Goal: Information Seeking & Learning: Compare options

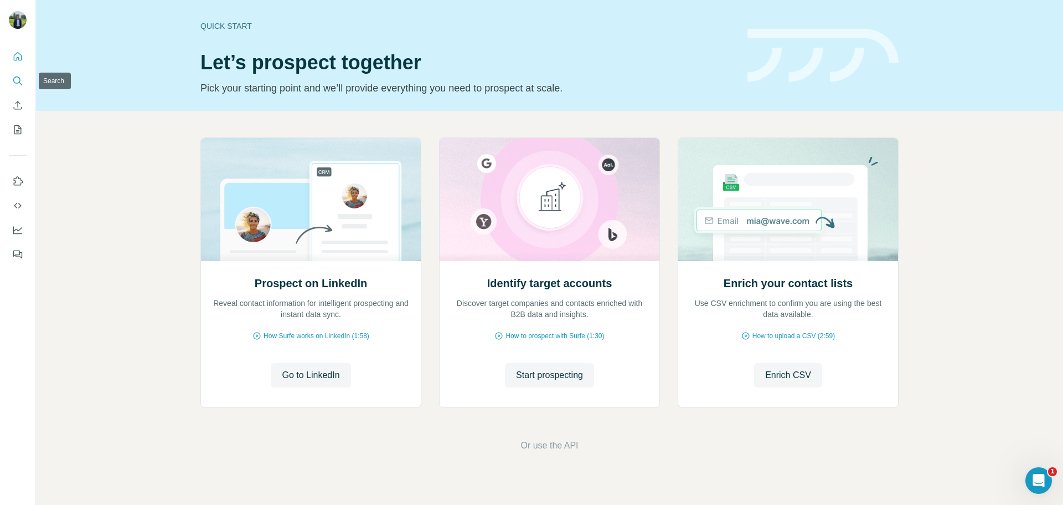
click at [24, 86] on button "Search" at bounding box center [18, 81] width 18 height 20
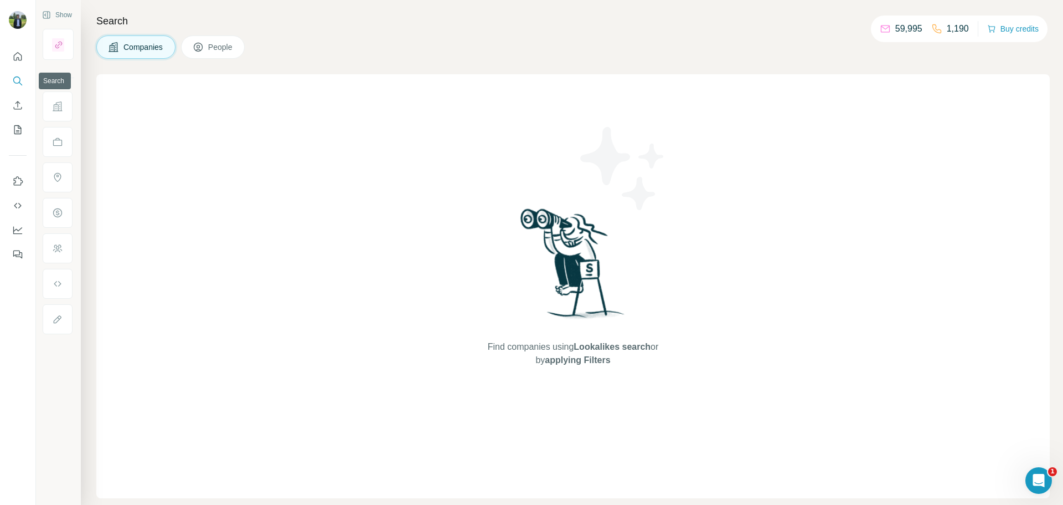
click at [23, 79] on button "Search" at bounding box center [18, 81] width 18 height 20
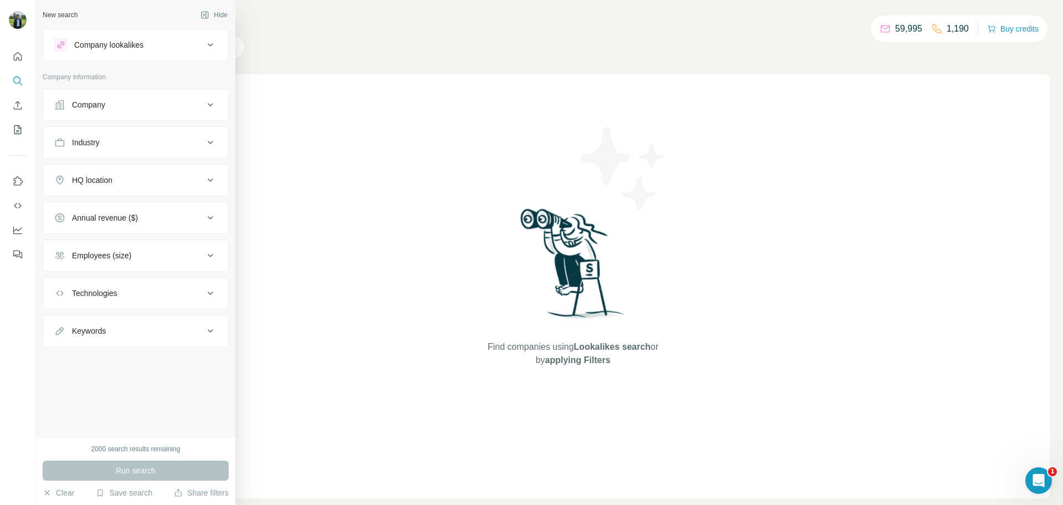
click at [88, 51] on div "Company lookalikes" at bounding box center [129, 44] width 150 height 13
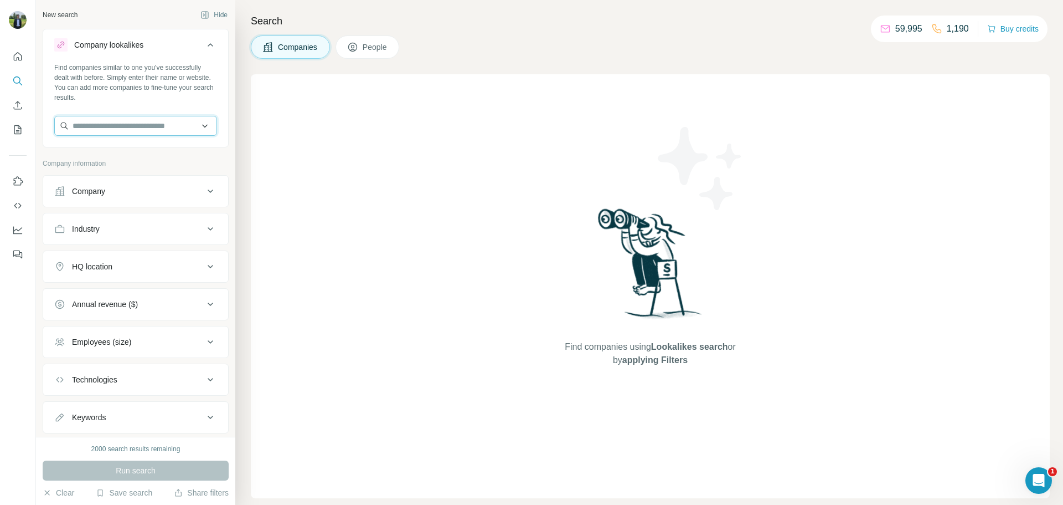
click at [98, 126] on input "text" at bounding box center [135, 126] width 163 height 20
click at [166, 134] on input "text" at bounding box center [135, 126] width 163 height 20
type input "**********"
click at [152, 150] on div "Blue Box IT [DOMAIN_NAME]" at bounding box center [131, 156] width 149 height 30
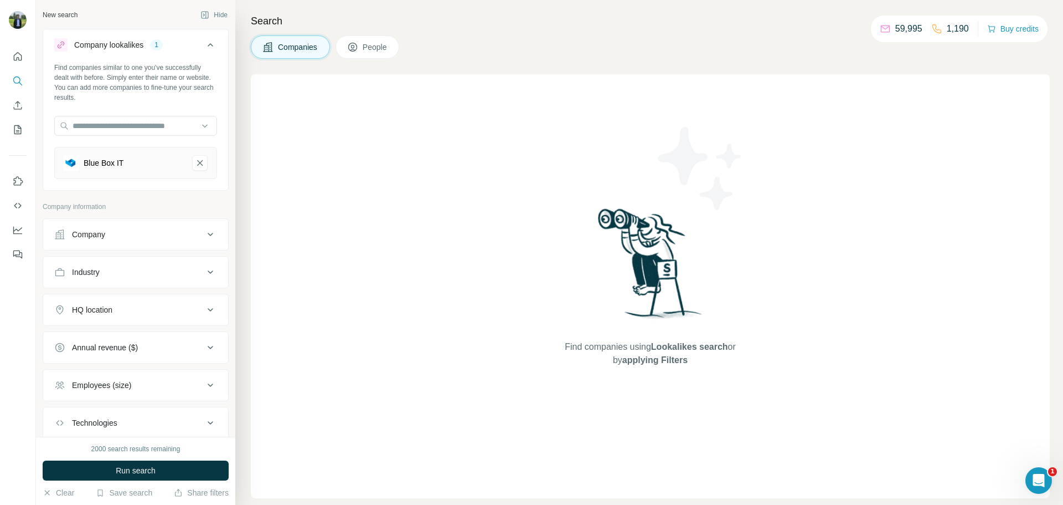
click at [121, 307] on div "HQ location" at bounding box center [129, 309] width 150 height 11
click at [128, 338] on input "text" at bounding box center [135, 337] width 163 height 20
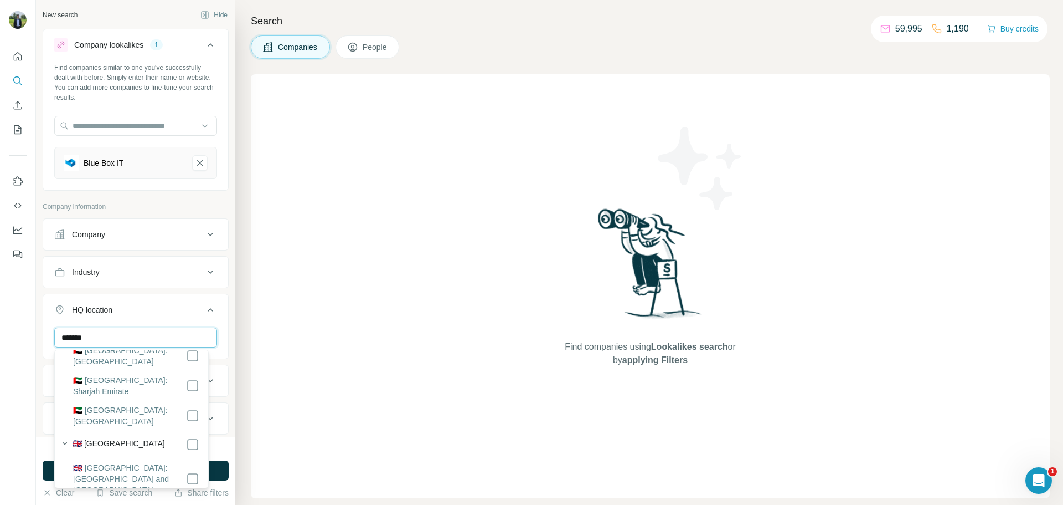
scroll to position [162, 0]
type input "******"
click at [297, 389] on div "Find companies using Lookalikes search or by applying Filters" at bounding box center [650, 286] width 799 height 424
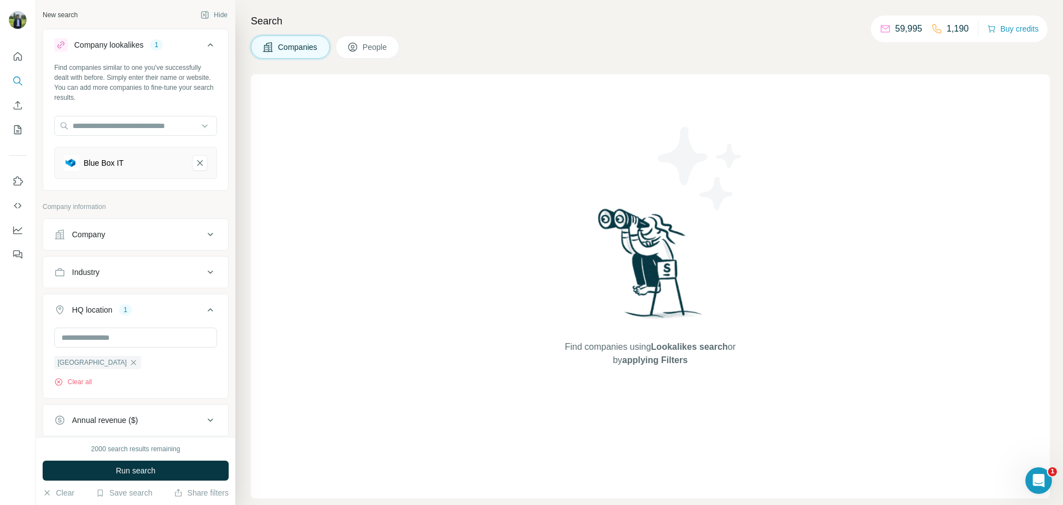
click at [138, 422] on div "Annual revenue ($)" at bounding box center [105, 419] width 66 height 11
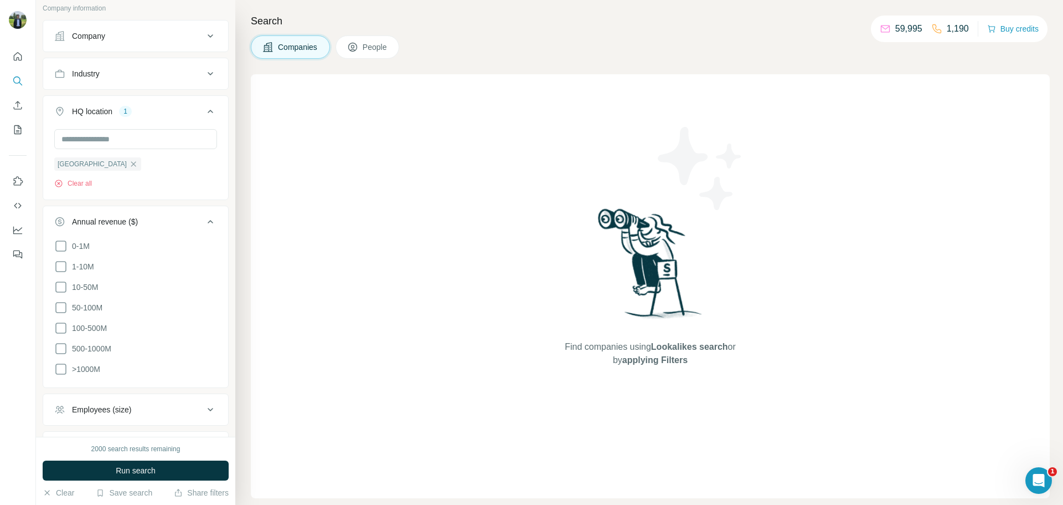
scroll to position [199, 0]
click at [62, 263] on icon at bounding box center [60, 265] width 13 height 13
click at [63, 287] on icon at bounding box center [60, 286] width 13 height 13
click at [60, 304] on icon at bounding box center [60, 306] width 13 height 13
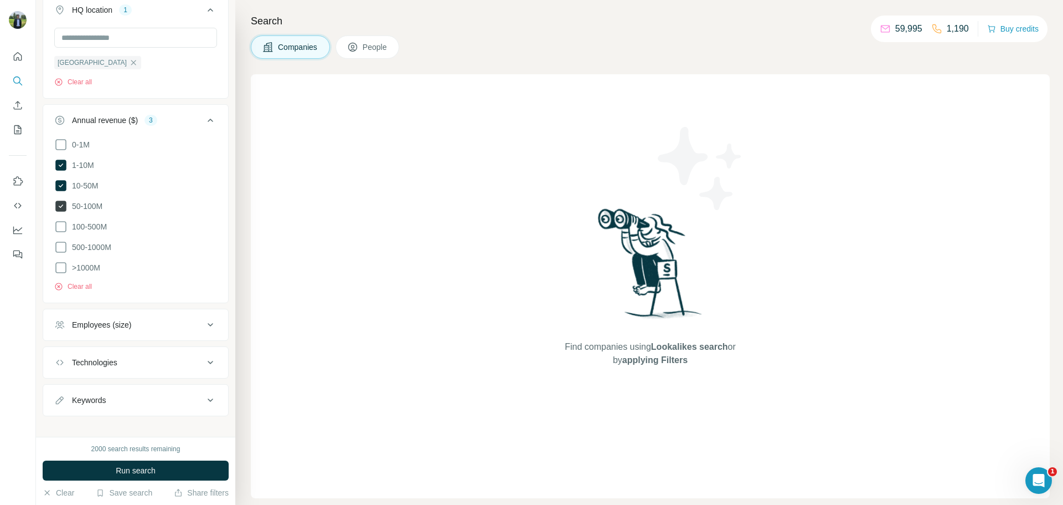
scroll to position [307, 0]
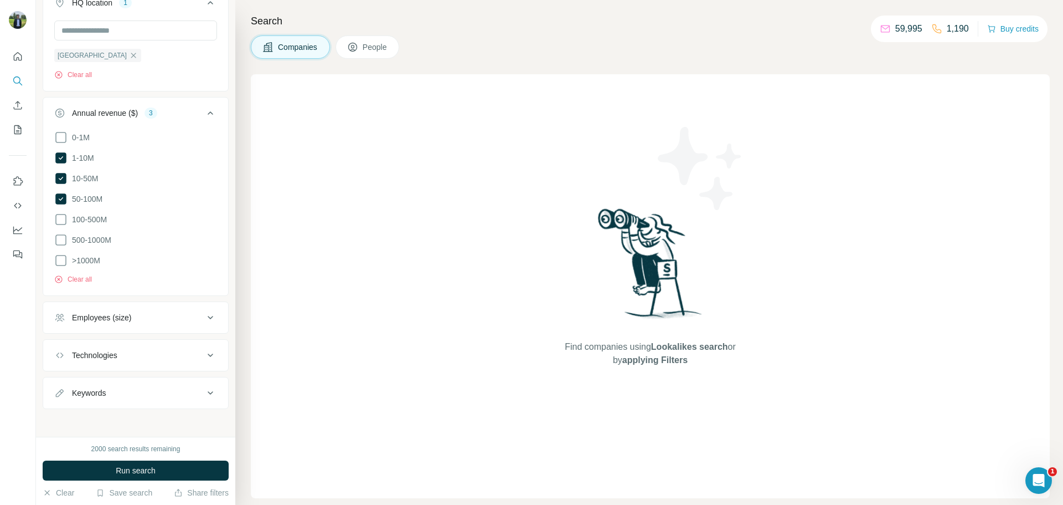
click at [89, 327] on div "Employees (size)" at bounding box center [136, 317] width 186 height 32
click at [88, 305] on button "Employees (size)" at bounding box center [135, 317] width 185 height 27
click at [61, 359] on icon at bounding box center [60, 362] width 13 height 13
click at [65, 377] on icon at bounding box center [60, 382] width 11 height 11
click at [58, 389] on ul "0-1 2-10 11-50 [PHONE_NUMBER] 501-1K 1K-5K 5K-10K 10K-50K 50K-100K 100K-500K 50…" at bounding box center [135, 454] width 163 height 239
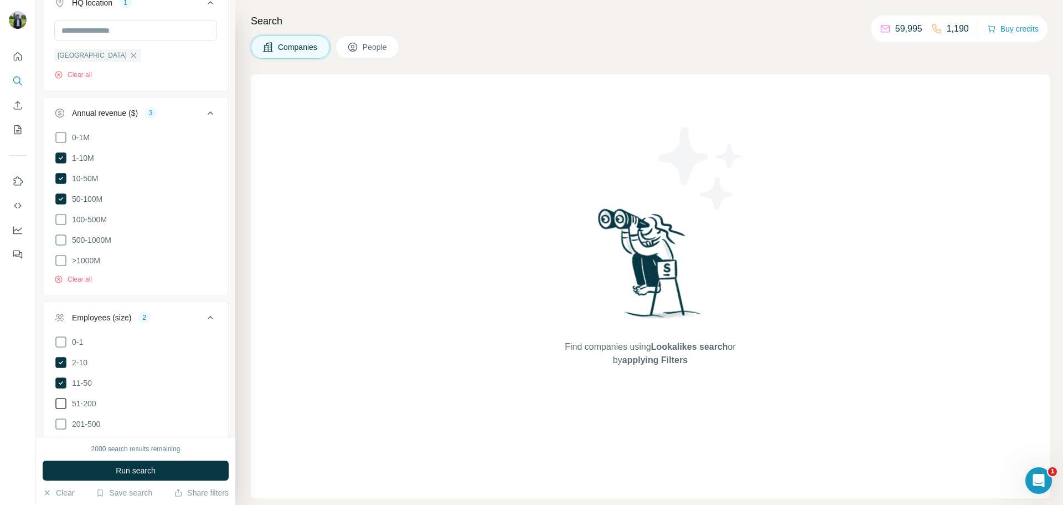
click at [58, 398] on icon at bounding box center [60, 403] width 11 height 11
click at [189, 316] on div "Employees (size) 3" at bounding box center [129, 317] width 150 height 11
click at [161, 359] on button "Technologies" at bounding box center [135, 355] width 185 height 27
click at [161, 358] on button "Technologies" at bounding box center [135, 357] width 185 height 31
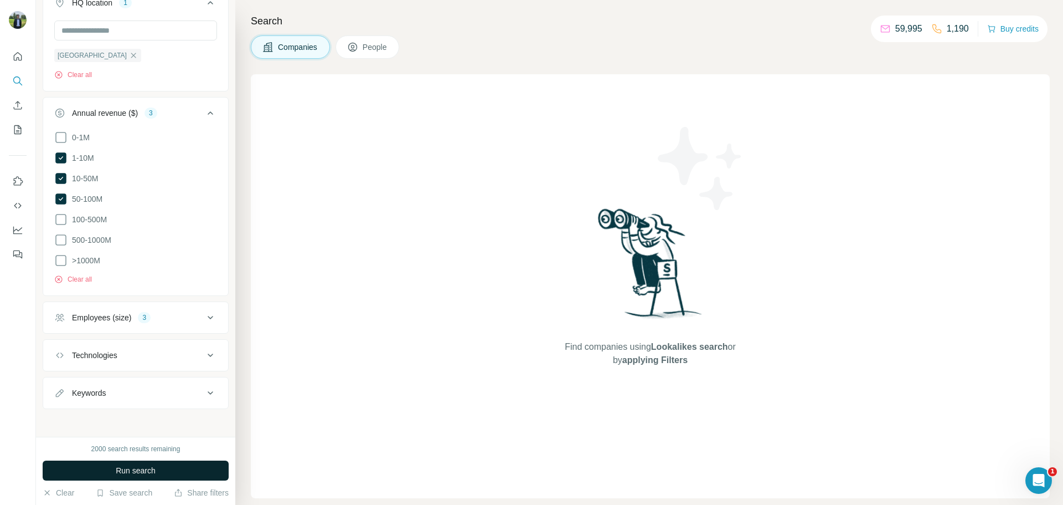
click at [126, 471] on span "Run search" at bounding box center [136, 470] width 40 height 11
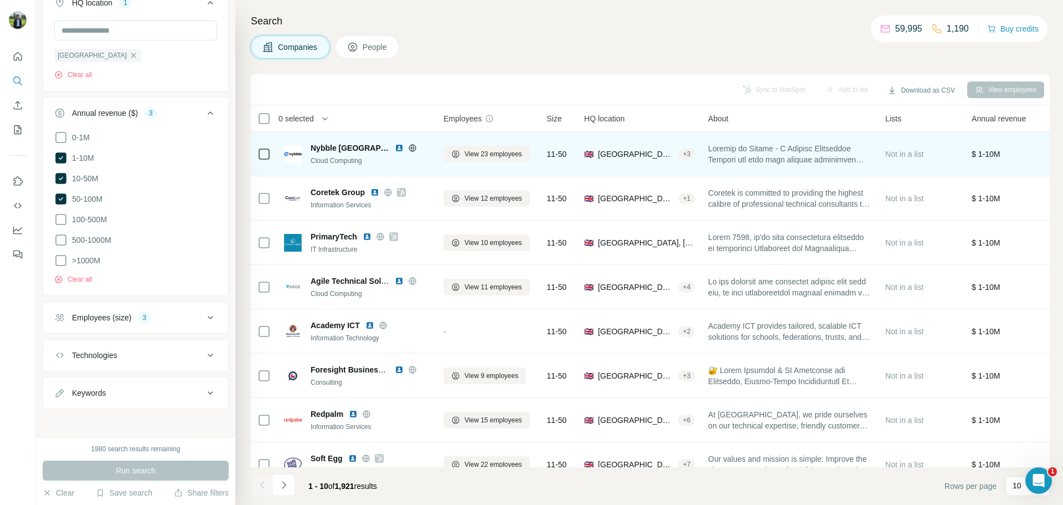
click at [395, 148] on img at bounding box center [399, 147] width 9 height 9
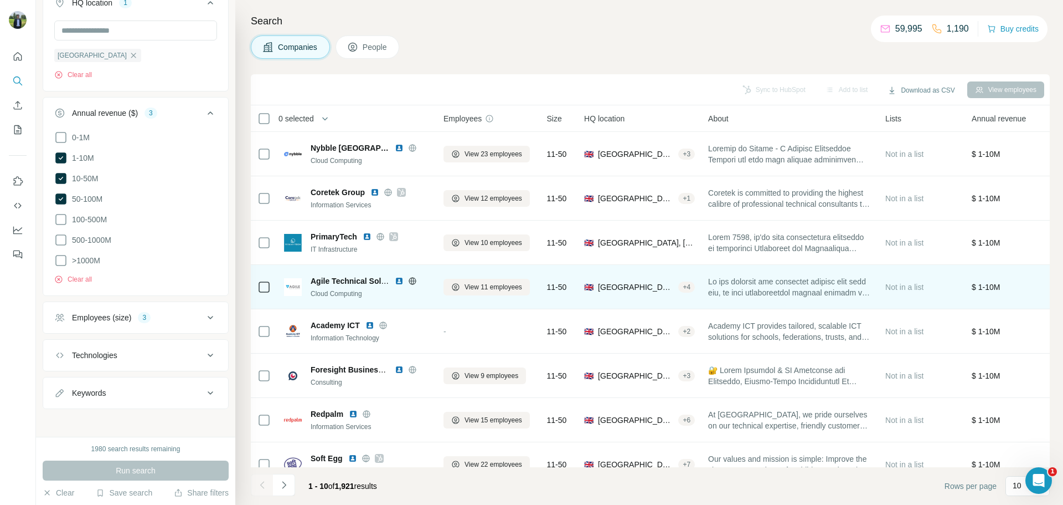
click at [398, 280] on img at bounding box center [399, 280] width 9 height 9
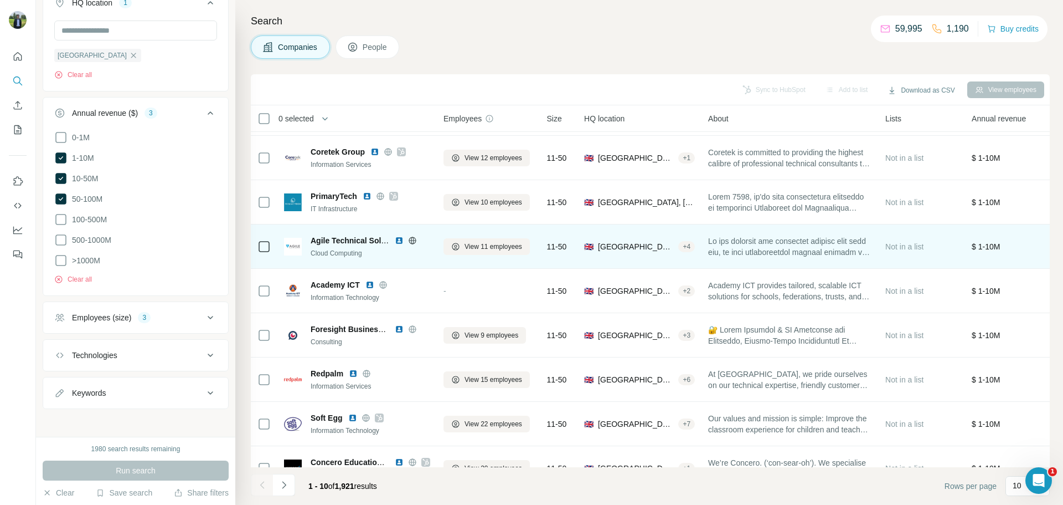
scroll to position [41, 0]
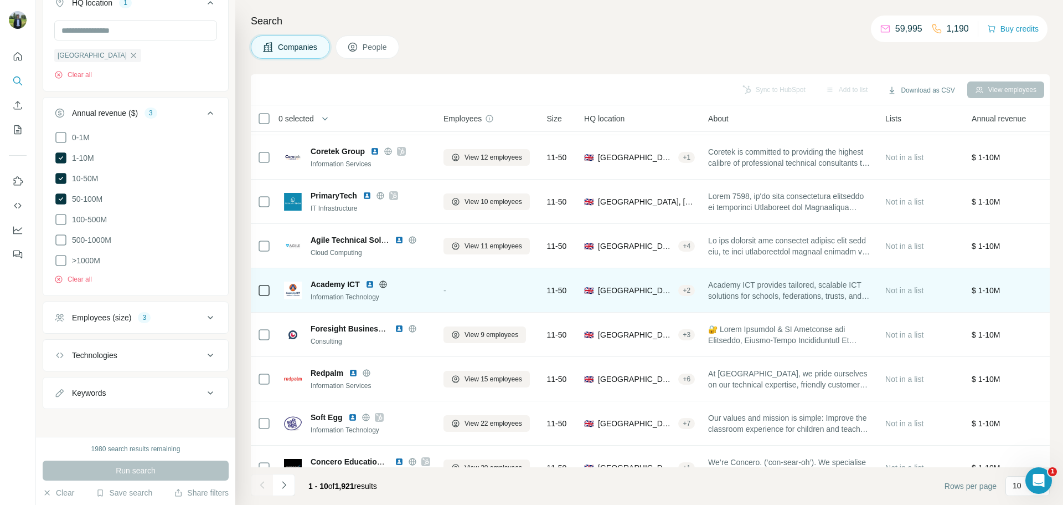
click at [371, 284] on img at bounding box center [370, 284] width 9 height 9
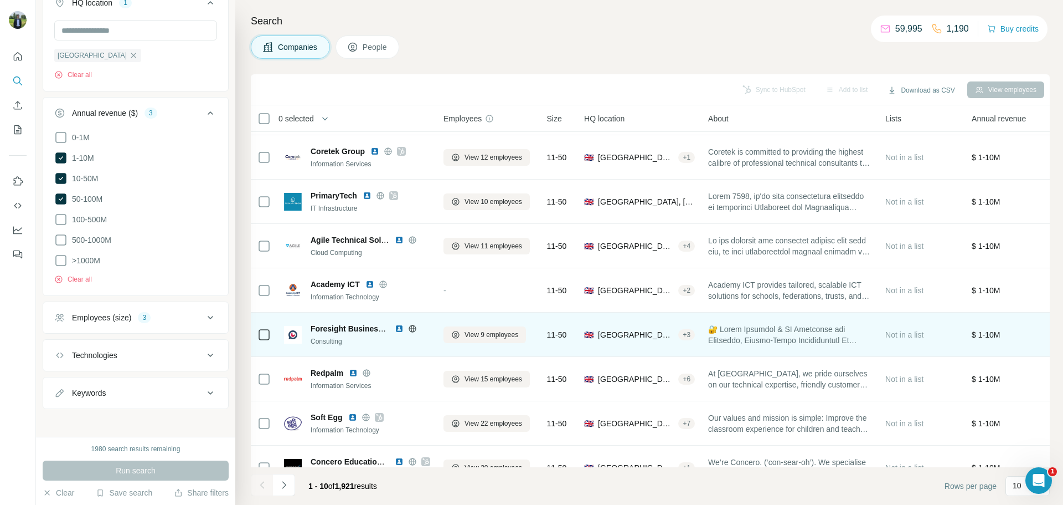
click at [401, 328] on img at bounding box center [399, 328] width 9 height 9
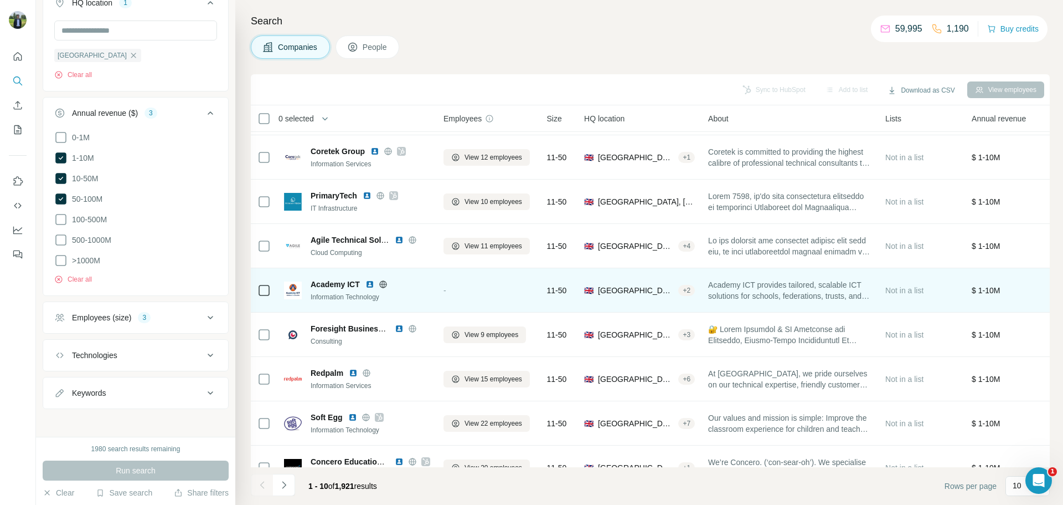
scroll to position [114, 0]
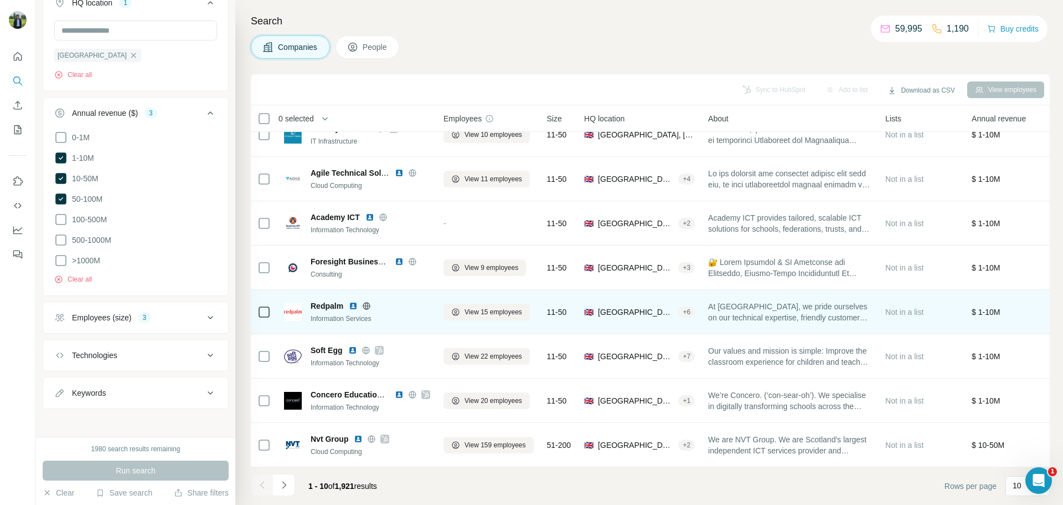
click at [351, 302] on img at bounding box center [353, 305] width 9 height 9
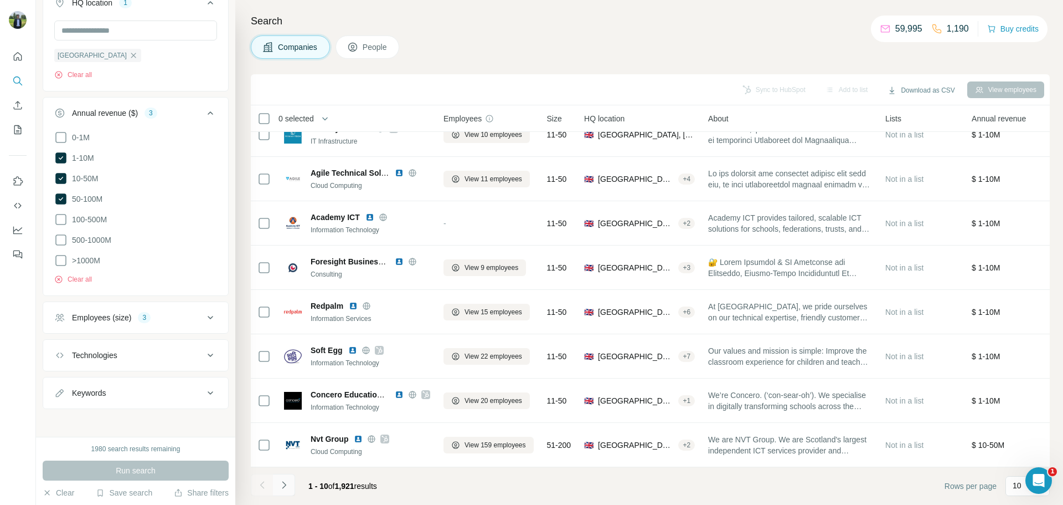
click at [291, 485] on button "Navigate to next page" at bounding box center [284, 485] width 22 height 22
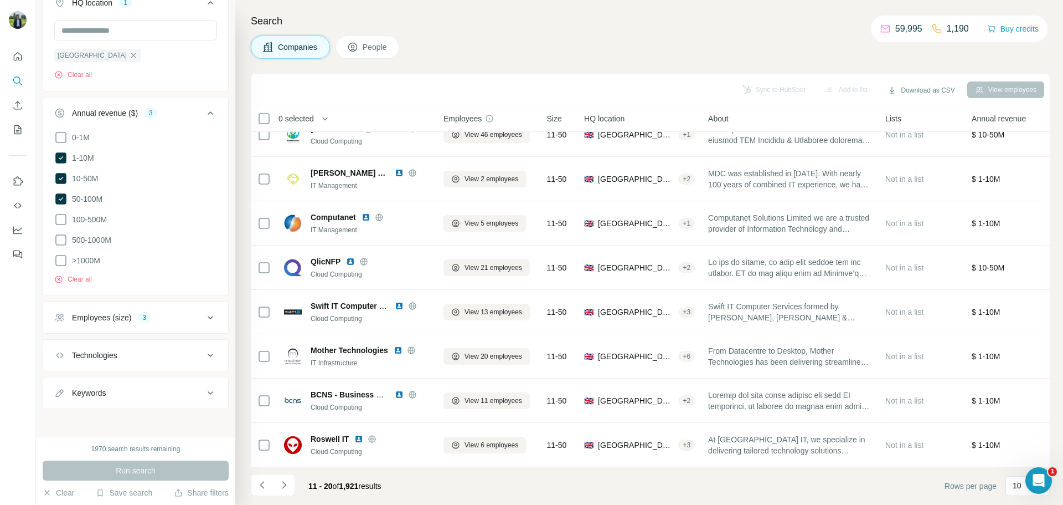
scroll to position [0, 0]
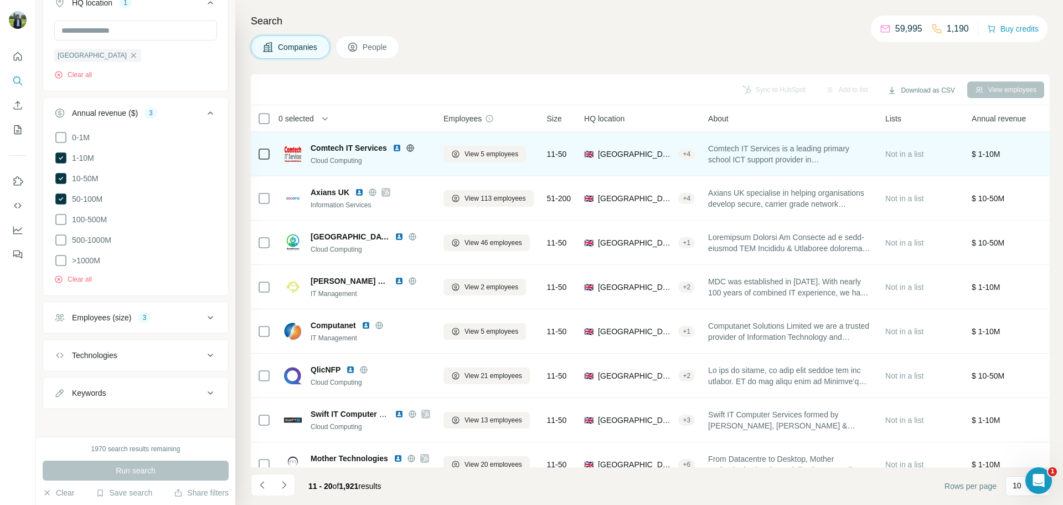
click at [398, 148] on img at bounding box center [397, 147] width 9 height 9
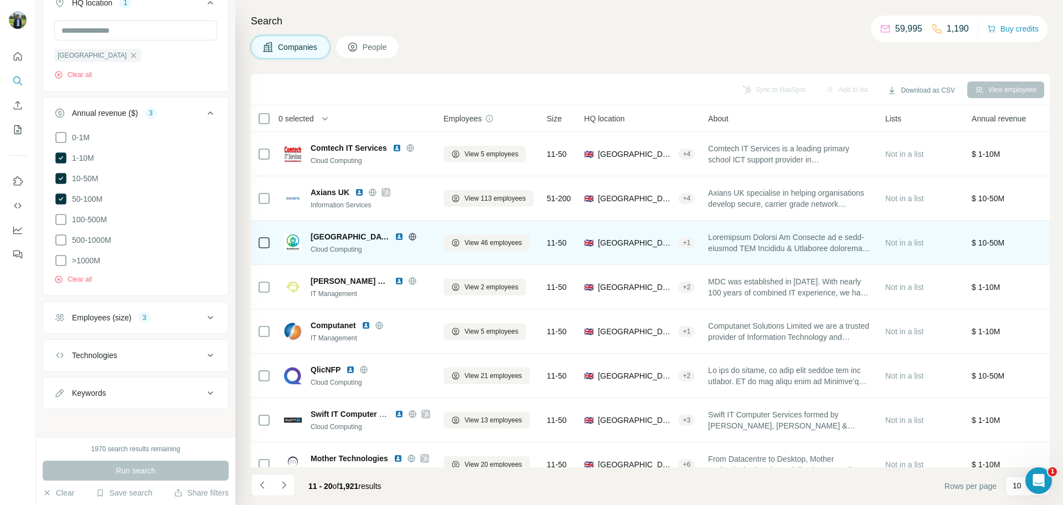
click at [395, 233] on img at bounding box center [399, 236] width 9 height 9
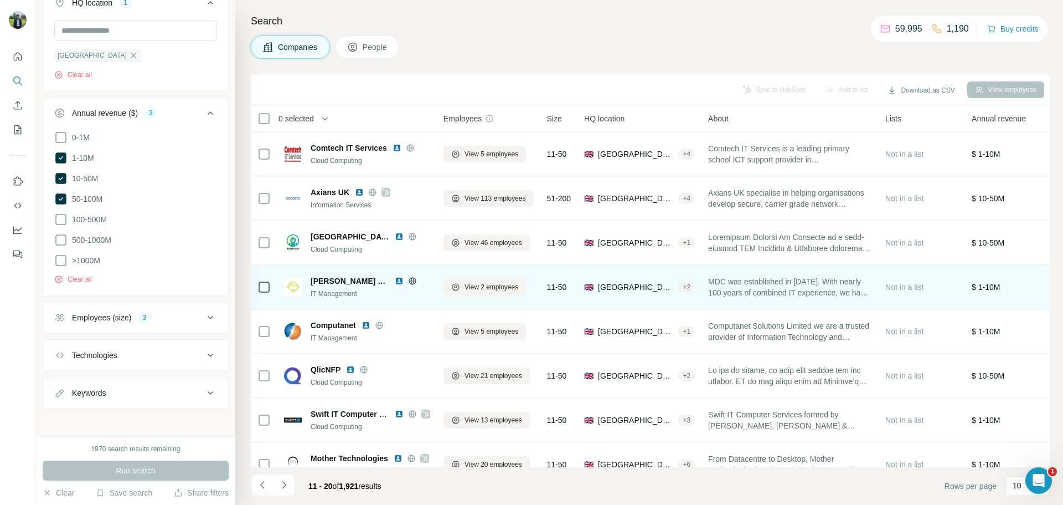
click at [397, 281] on img at bounding box center [399, 280] width 9 height 9
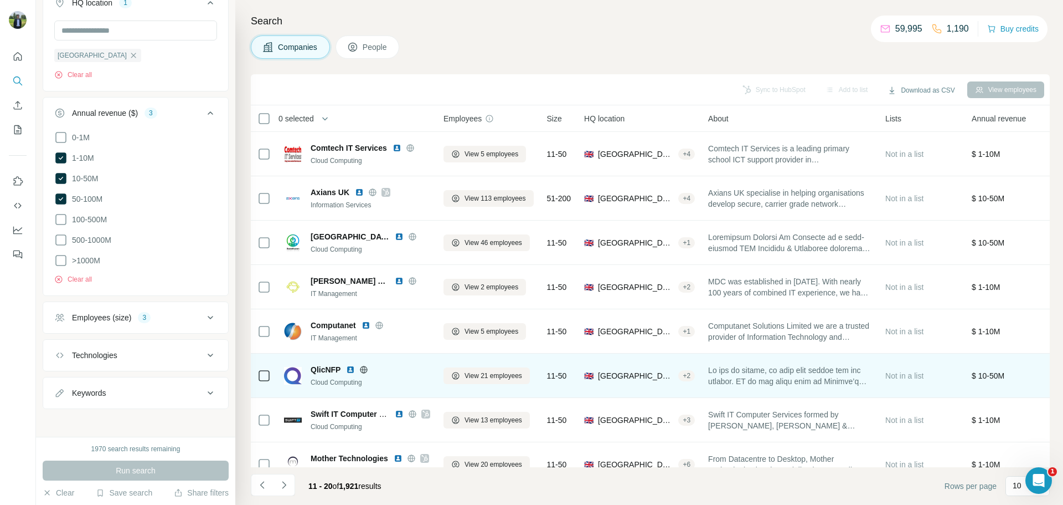
click at [352, 368] on img at bounding box center [350, 369] width 9 height 9
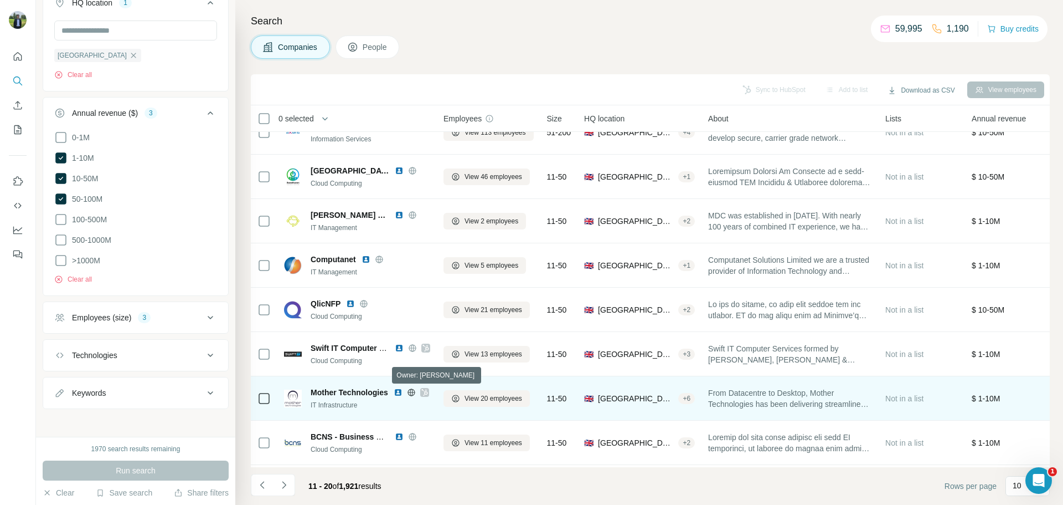
scroll to position [114, 0]
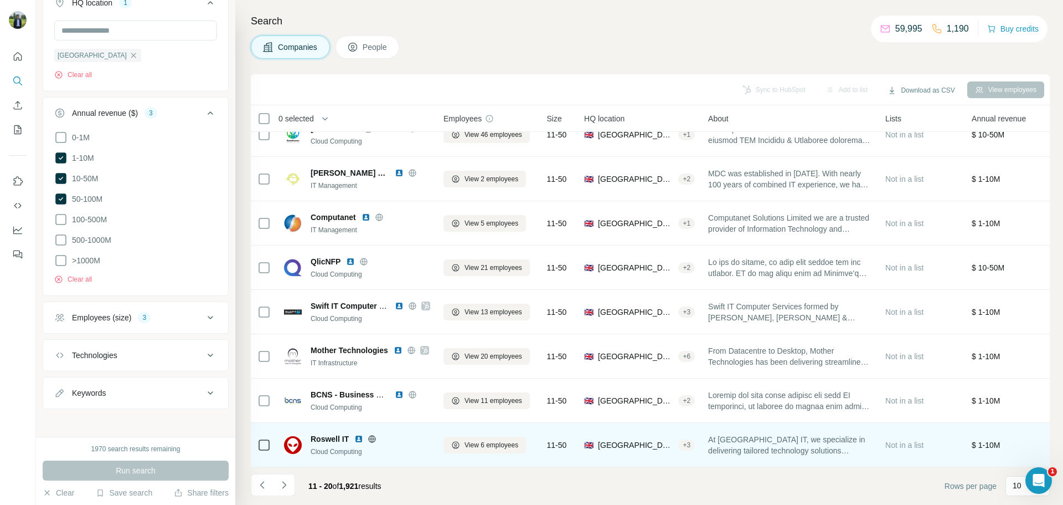
click at [360, 434] on img at bounding box center [358, 438] width 9 height 9
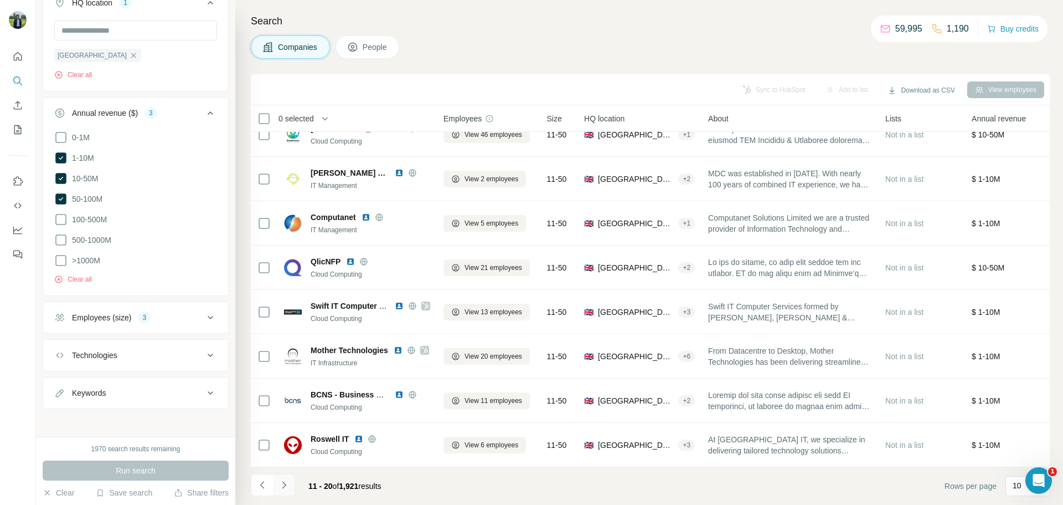
click at [281, 487] on icon "Navigate to next page" at bounding box center [284, 484] width 11 height 11
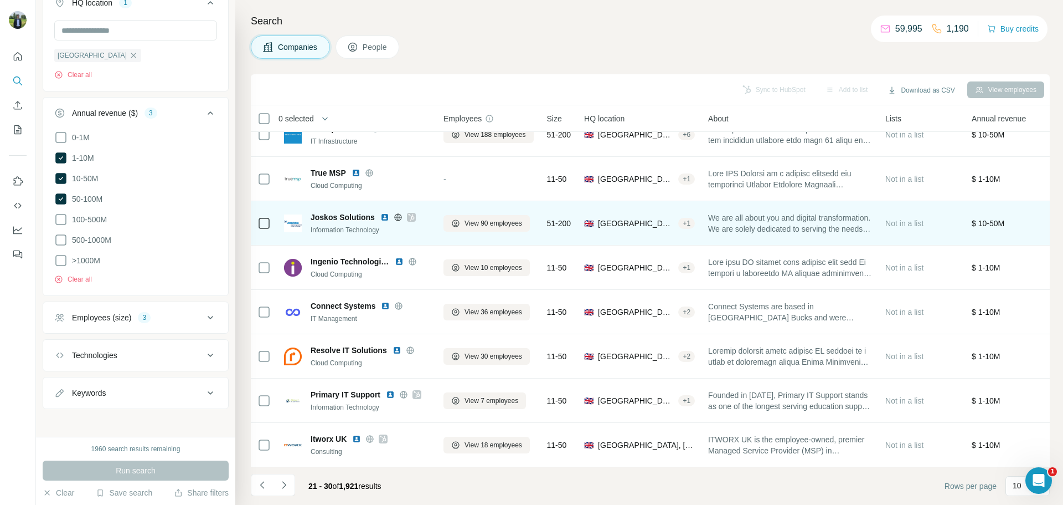
scroll to position [0, 0]
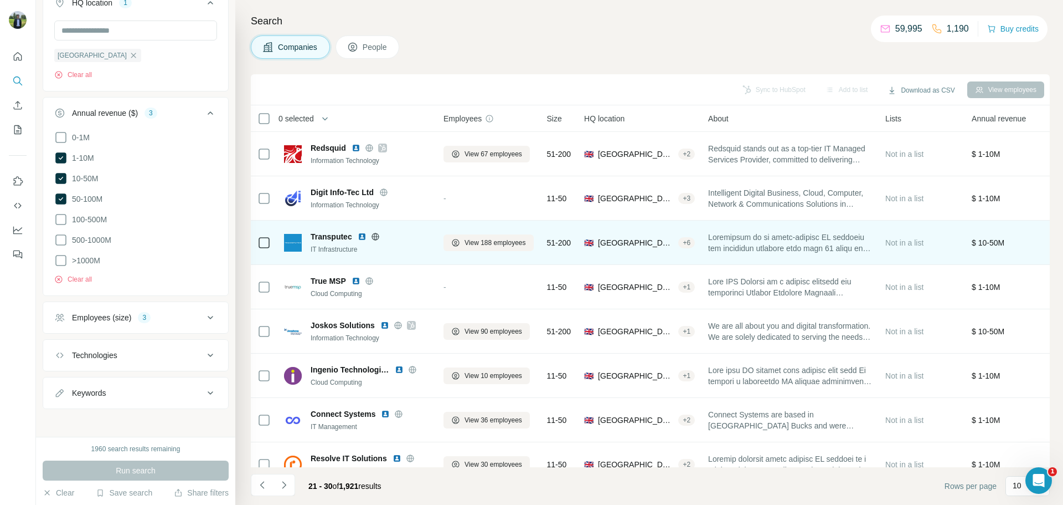
click at [364, 234] on img at bounding box center [362, 236] width 9 height 9
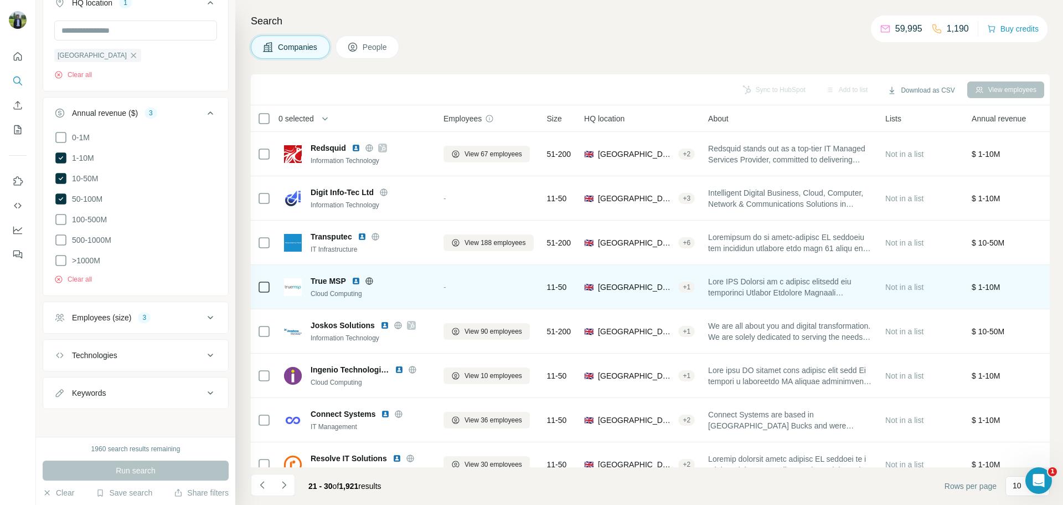
click at [359, 280] on img at bounding box center [356, 280] width 9 height 9
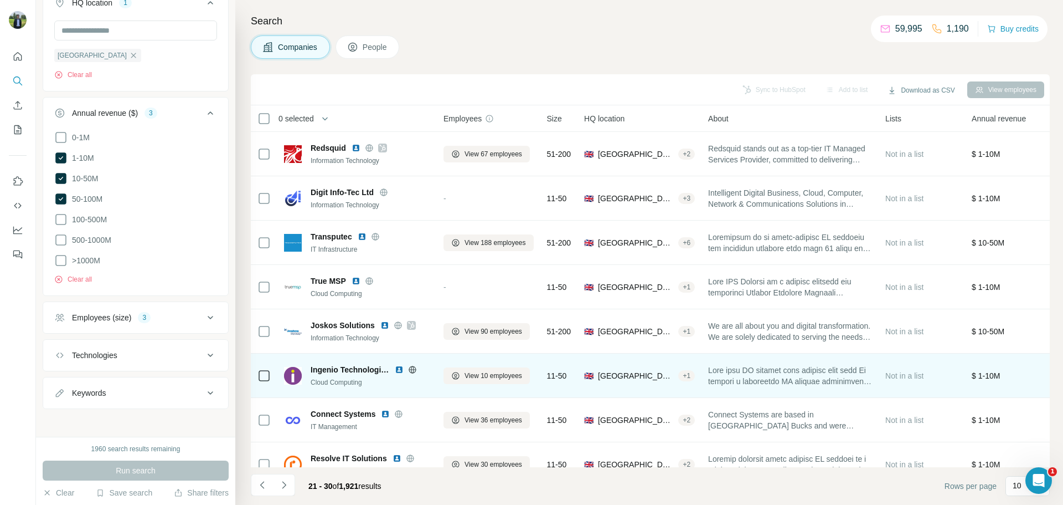
click at [398, 367] on img at bounding box center [399, 369] width 9 height 9
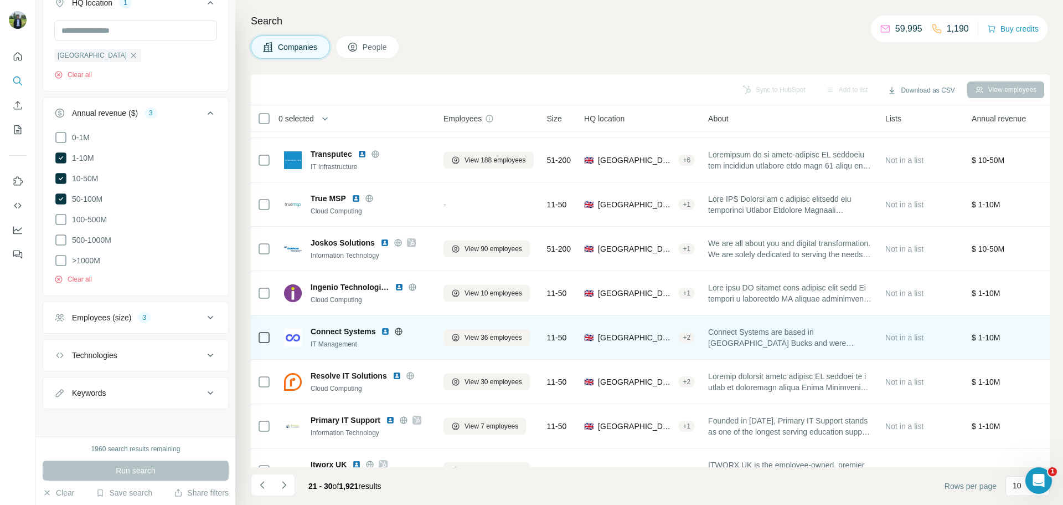
click at [387, 332] on img at bounding box center [385, 331] width 9 height 9
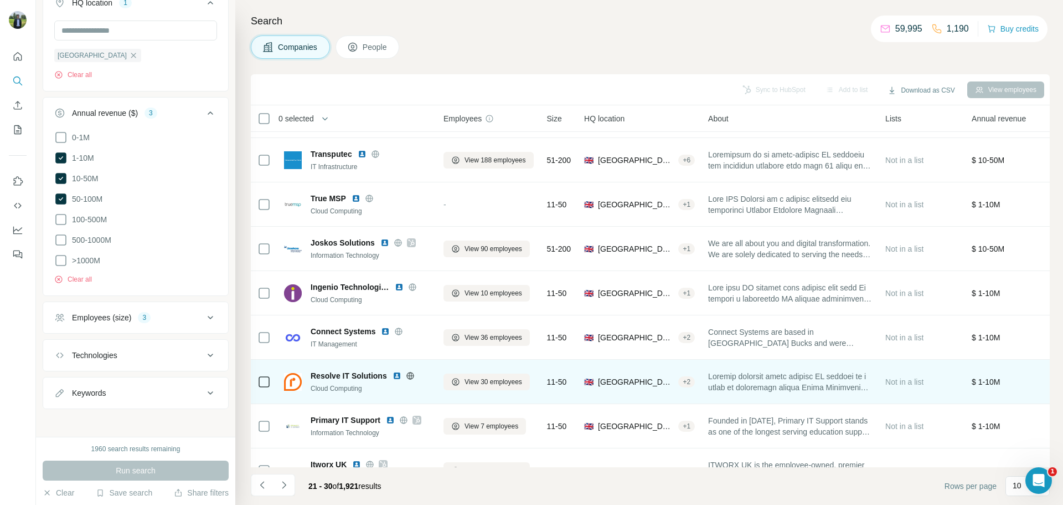
click at [397, 372] on img at bounding box center [397, 375] width 9 height 9
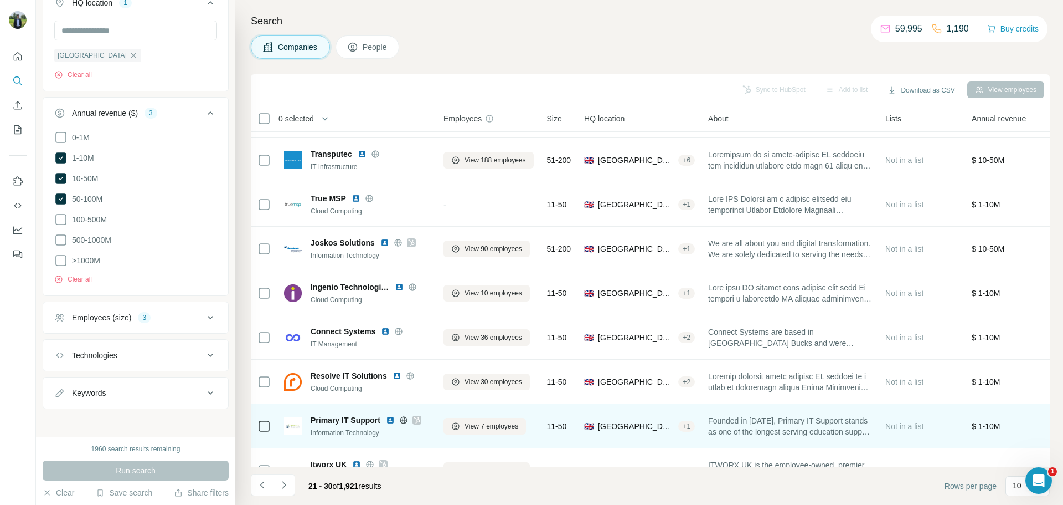
scroll to position [114, 0]
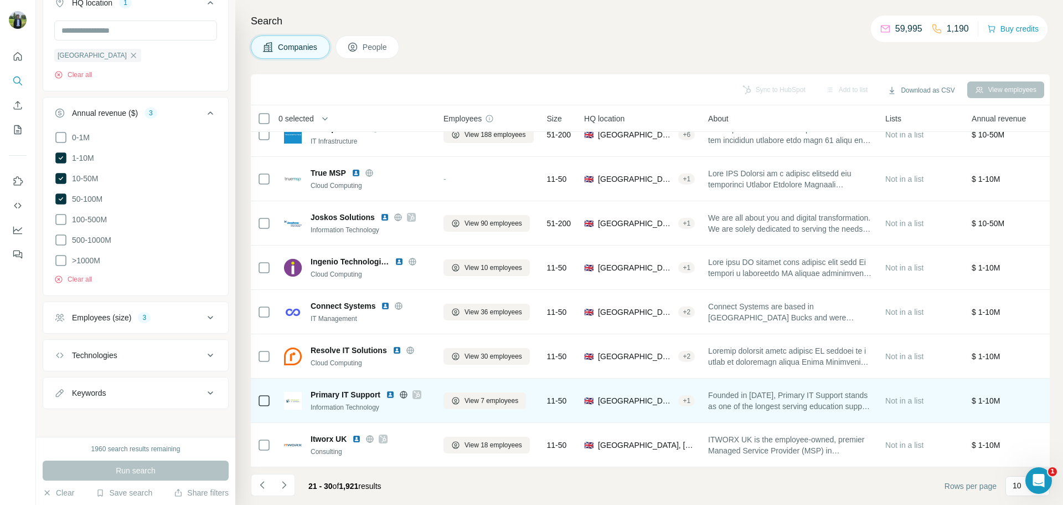
click at [390, 390] on img at bounding box center [390, 394] width 9 height 9
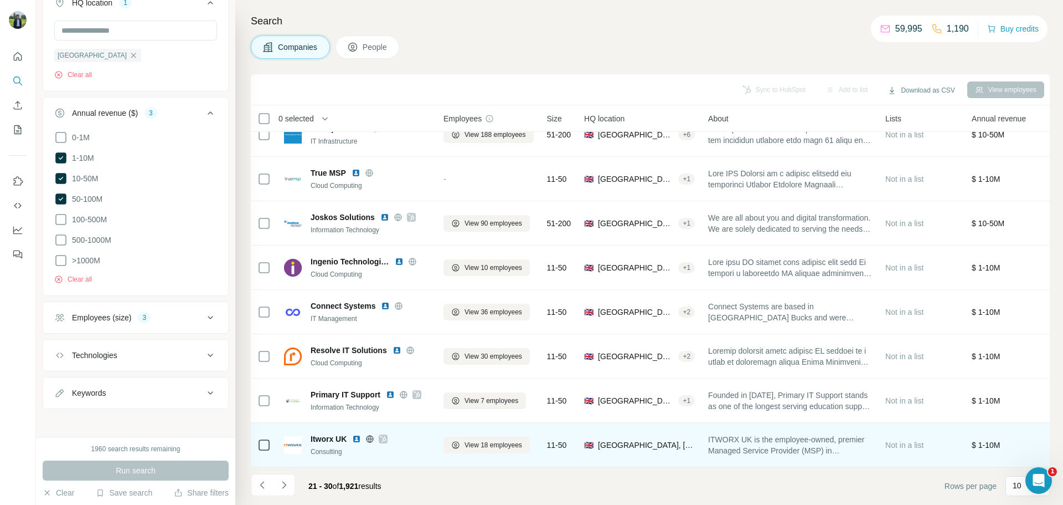
click at [354, 434] on img at bounding box center [356, 438] width 9 height 9
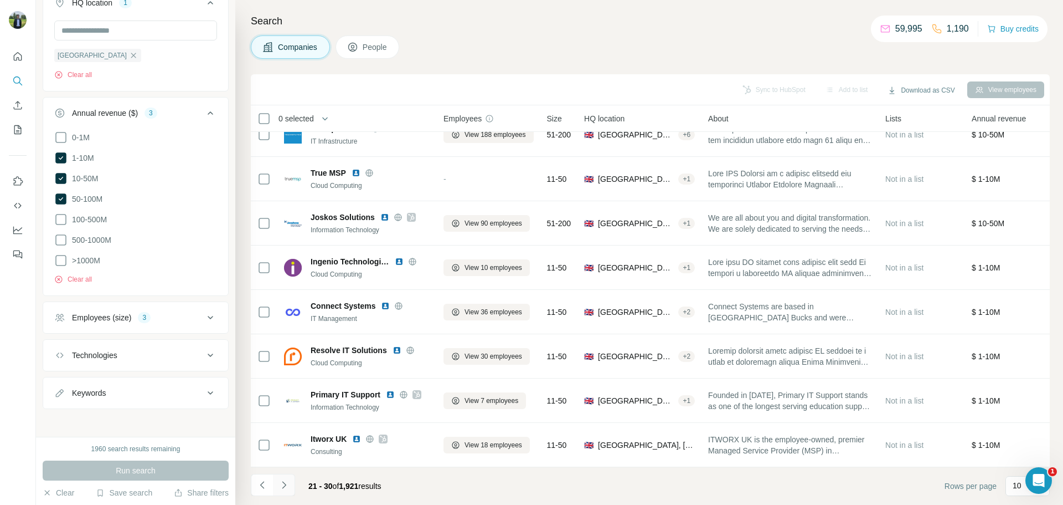
click at [289, 489] on icon "Navigate to next page" at bounding box center [284, 484] width 11 height 11
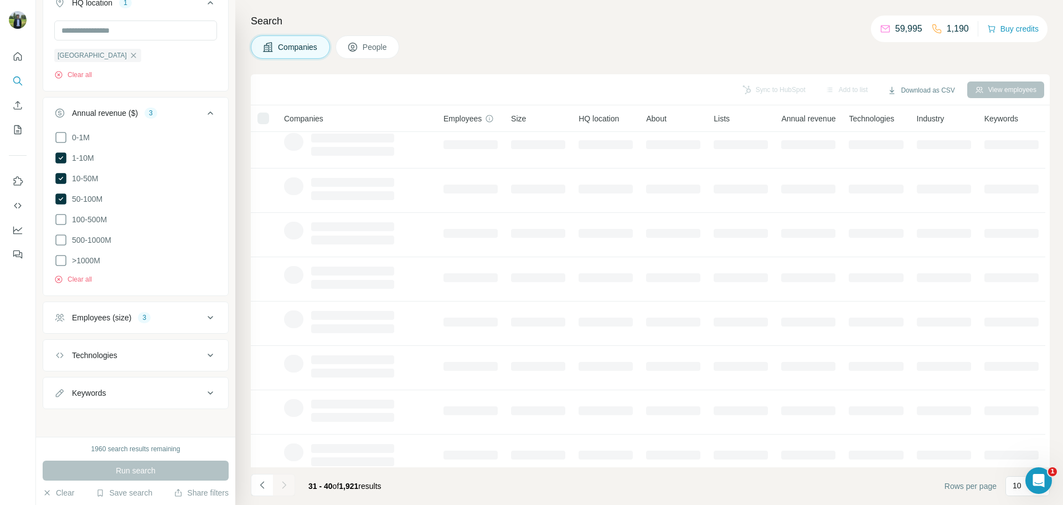
scroll to position [0, 0]
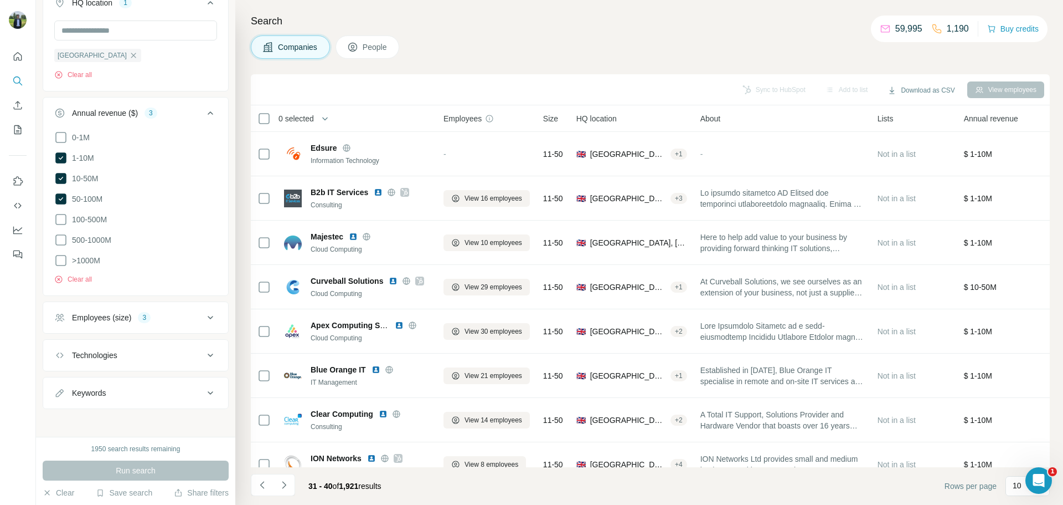
drag, startPoint x: 351, startPoint y: 237, endPoint x: 242, endPoint y: 275, distance: 115.6
click at [242, 275] on div "Search Companies People Sync to HubSpot Add to list Download as CSV View employ…" at bounding box center [649, 252] width 828 height 505
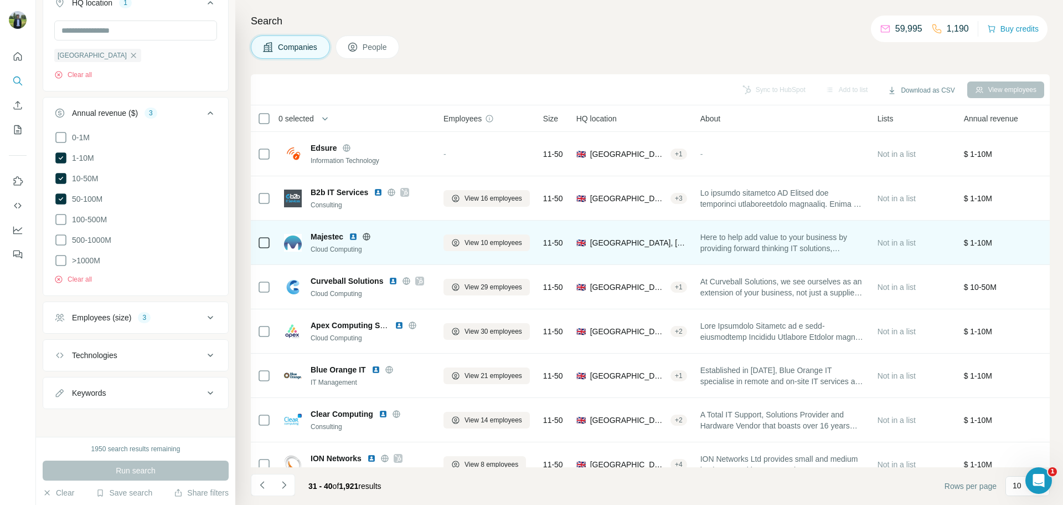
click at [358, 239] on img at bounding box center [353, 236] width 9 height 9
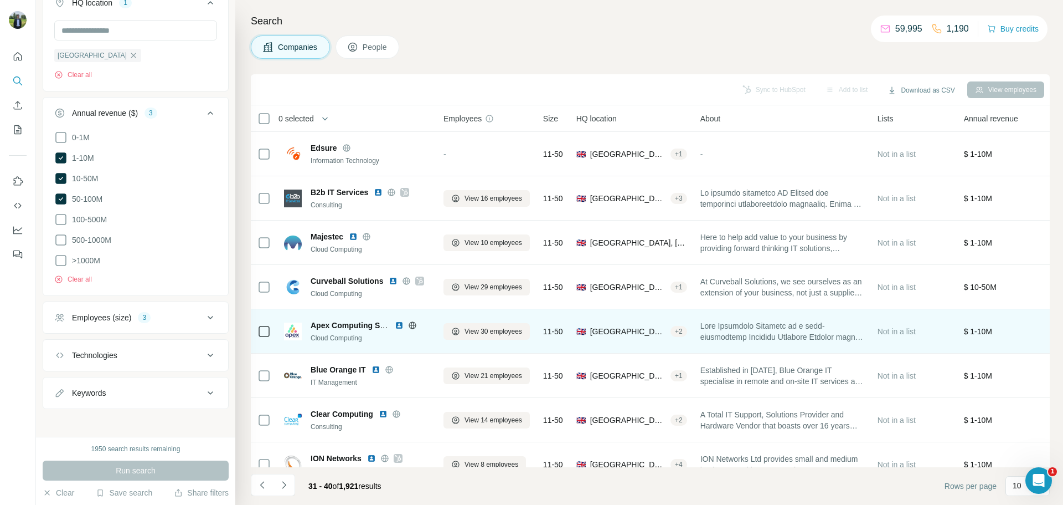
click at [399, 326] on img at bounding box center [399, 325] width 9 height 9
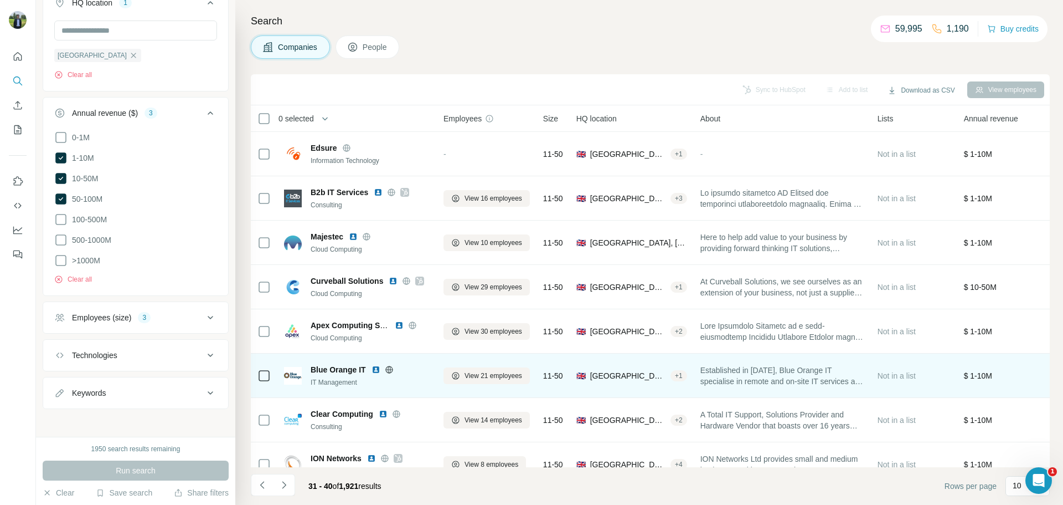
click at [375, 368] on img at bounding box center [376, 369] width 9 height 9
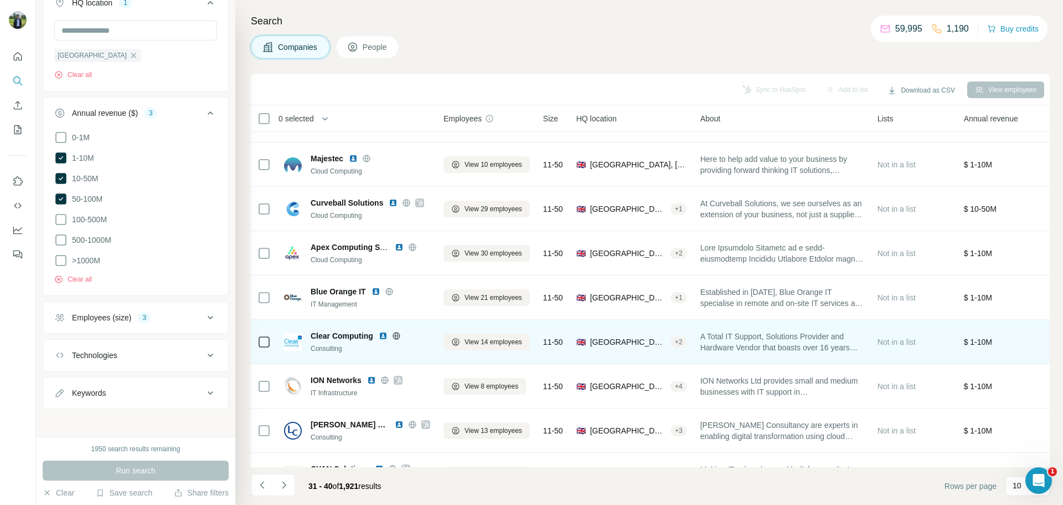
scroll to position [94, 0]
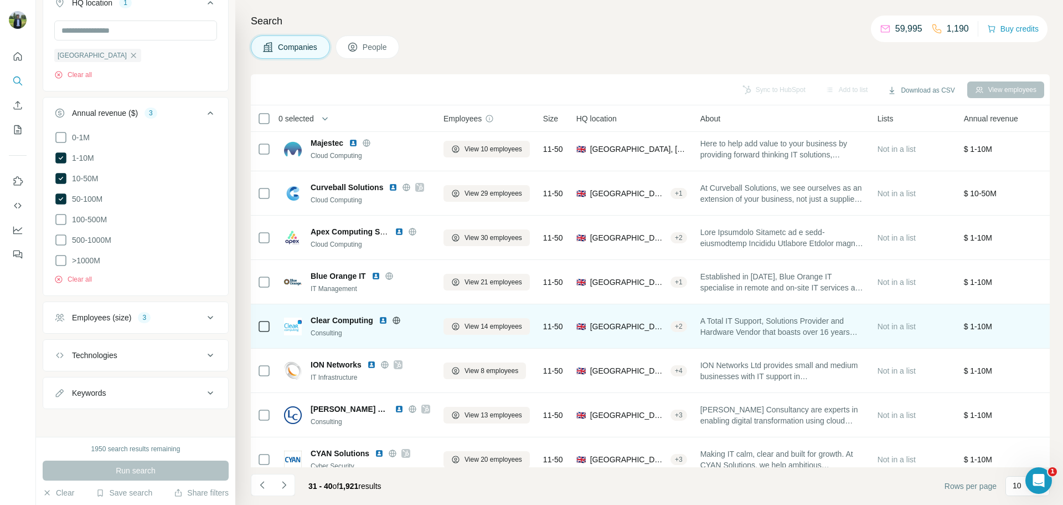
click at [383, 322] on img at bounding box center [383, 320] width 9 height 9
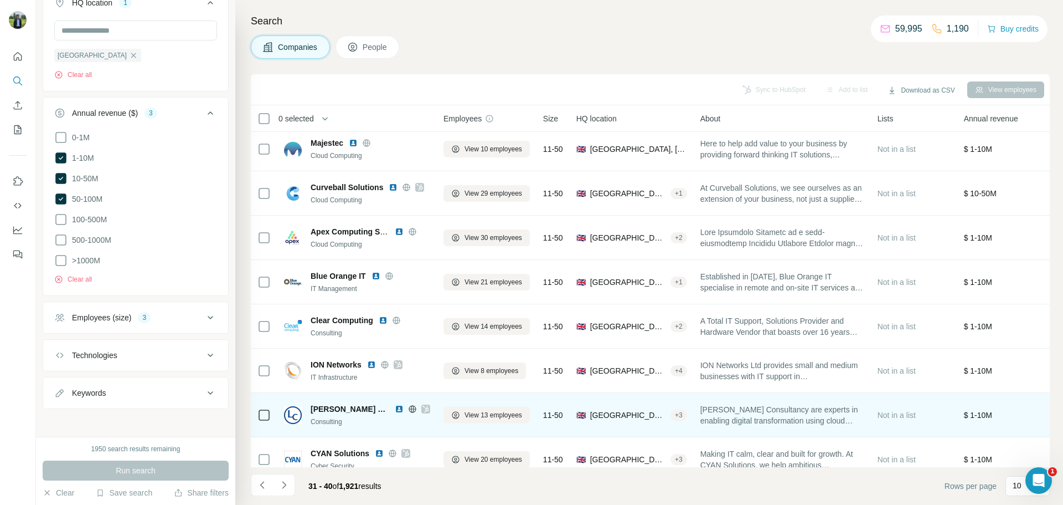
scroll to position [114, 0]
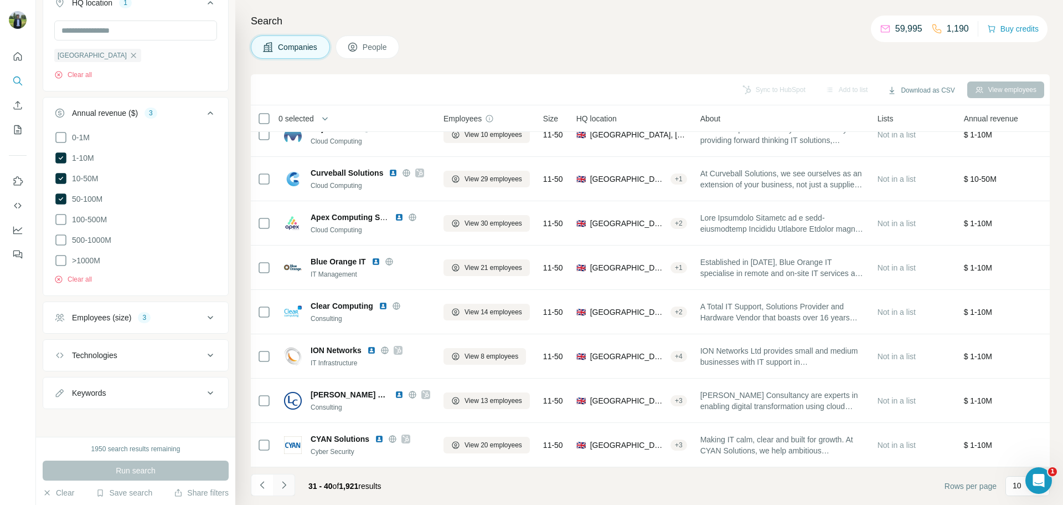
click at [292, 487] on button "Navigate to next page" at bounding box center [284, 485] width 22 height 22
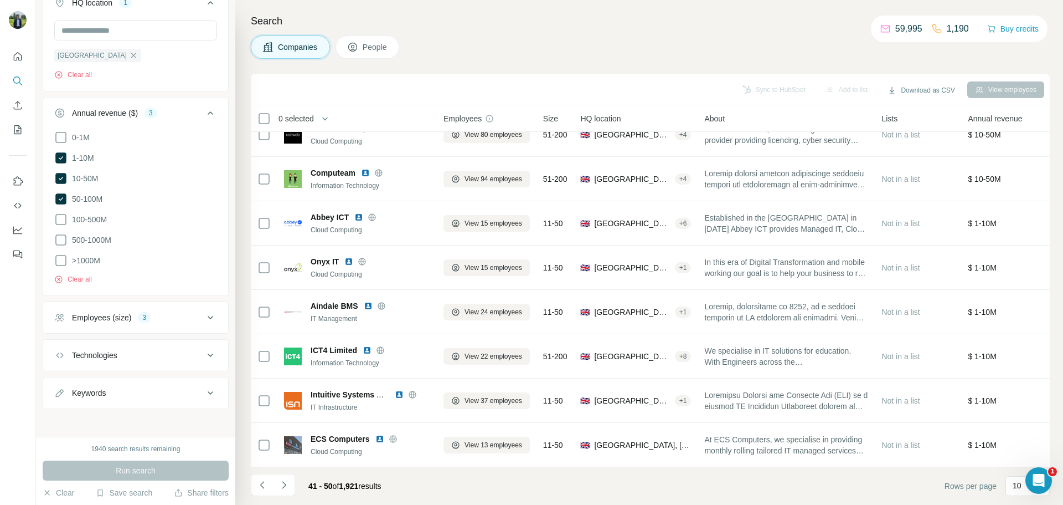
click at [289, 484] on icon "Navigate to next page" at bounding box center [284, 484] width 11 height 11
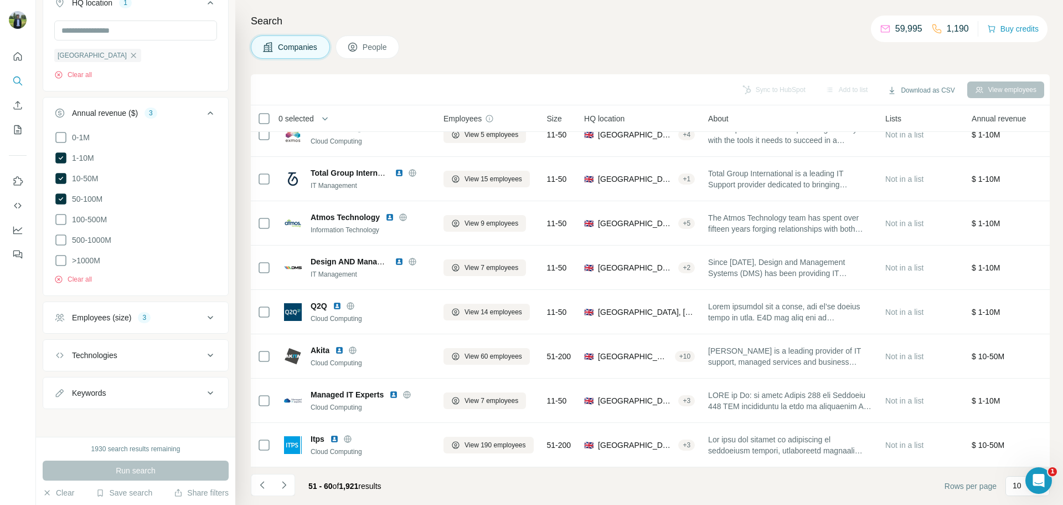
click at [289, 484] on icon "Navigate to next page" at bounding box center [284, 484] width 11 height 11
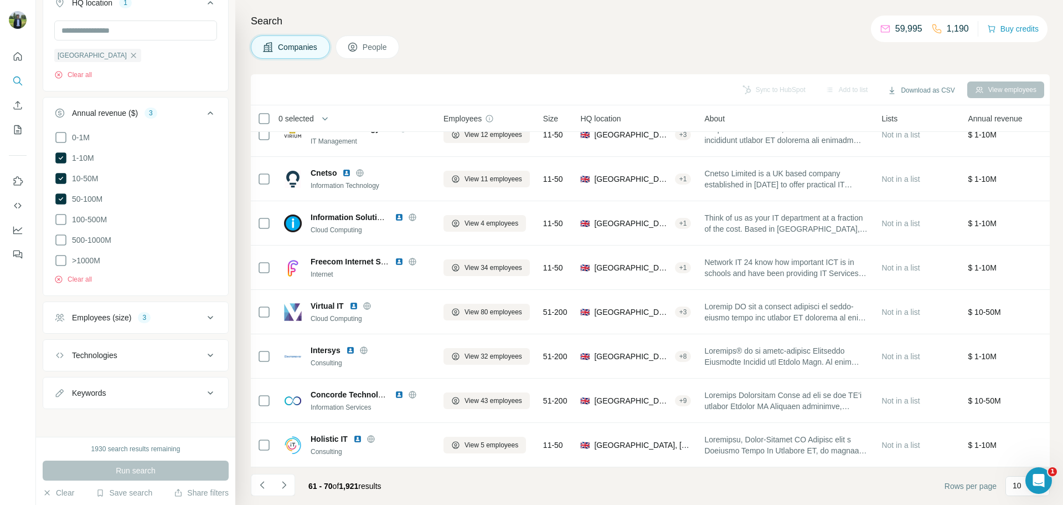
click at [289, 484] on icon "Navigate to next page" at bounding box center [284, 484] width 11 height 11
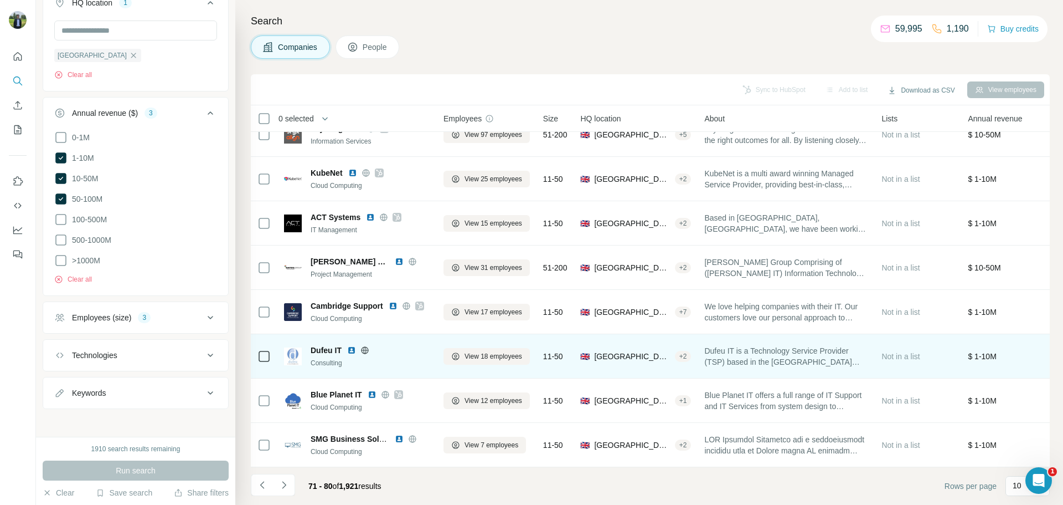
click at [353, 346] on img at bounding box center [351, 350] width 9 height 9
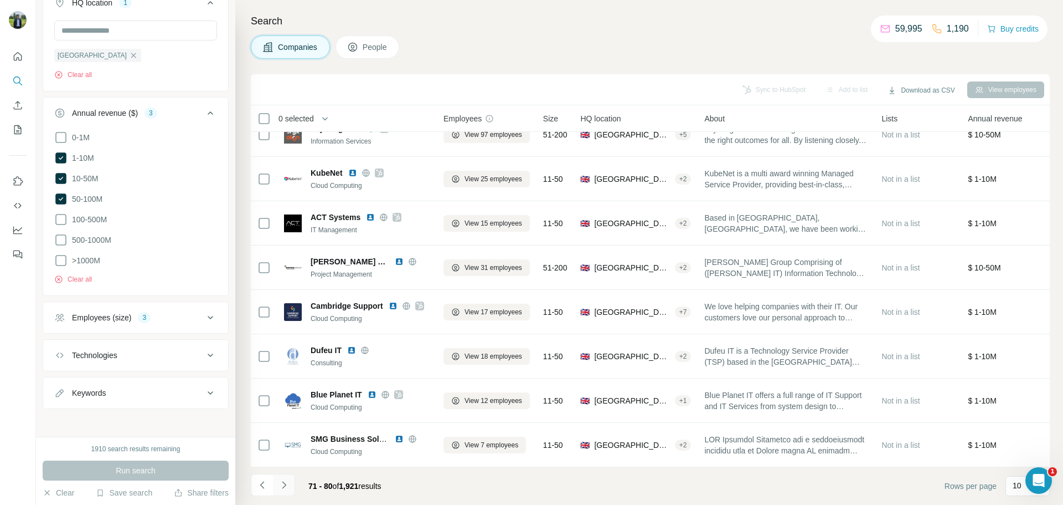
click at [285, 494] on button "Navigate to next page" at bounding box center [284, 485] width 22 height 22
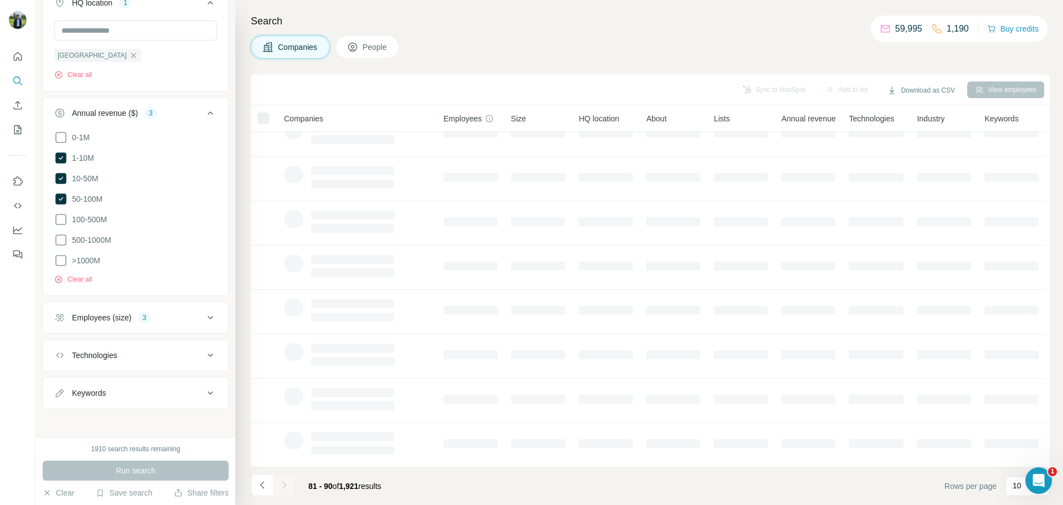
click at [285, 494] on div at bounding box center [284, 485] width 22 height 22
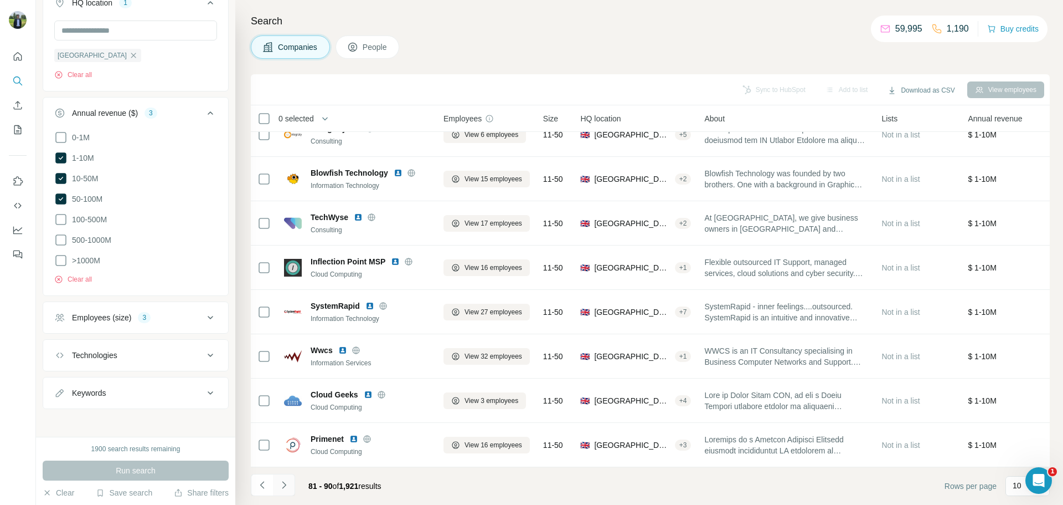
click at [285, 494] on button "Navigate to next page" at bounding box center [284, 485] width 22 height 22
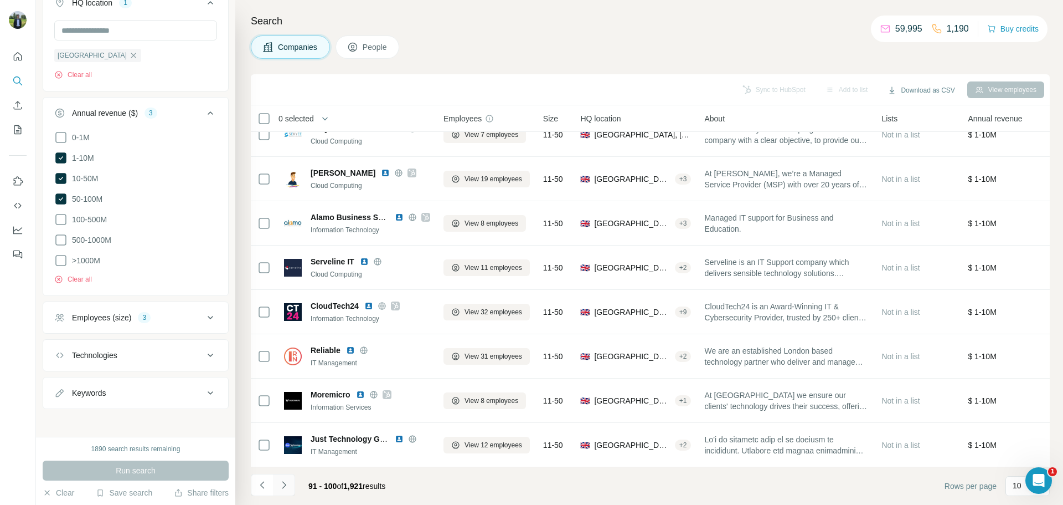
click at [285, 494] on button "Navigate to next page" at bounding box center [284, 485] width 22 height 22
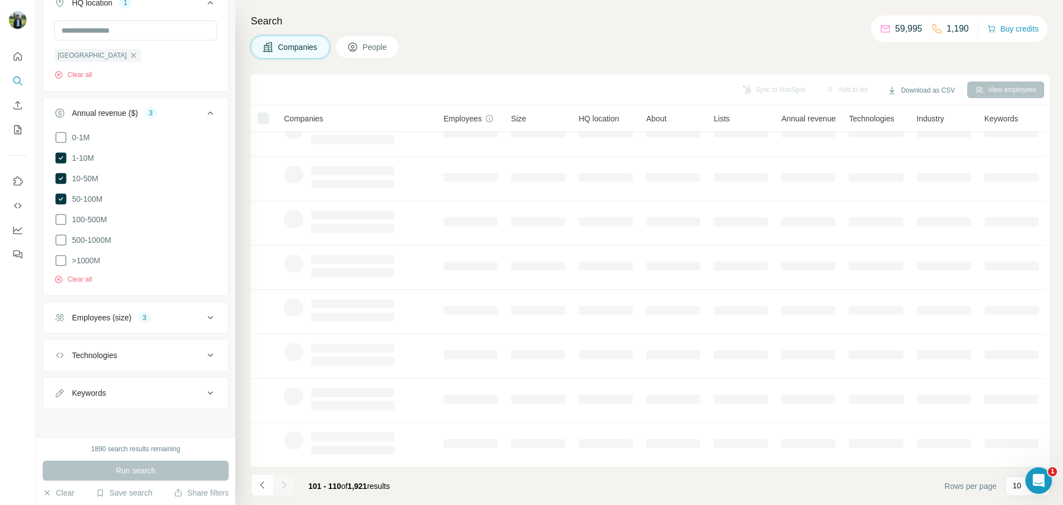
click at [285, 494] on div at bounding box center [284, 485] width 22 height 22
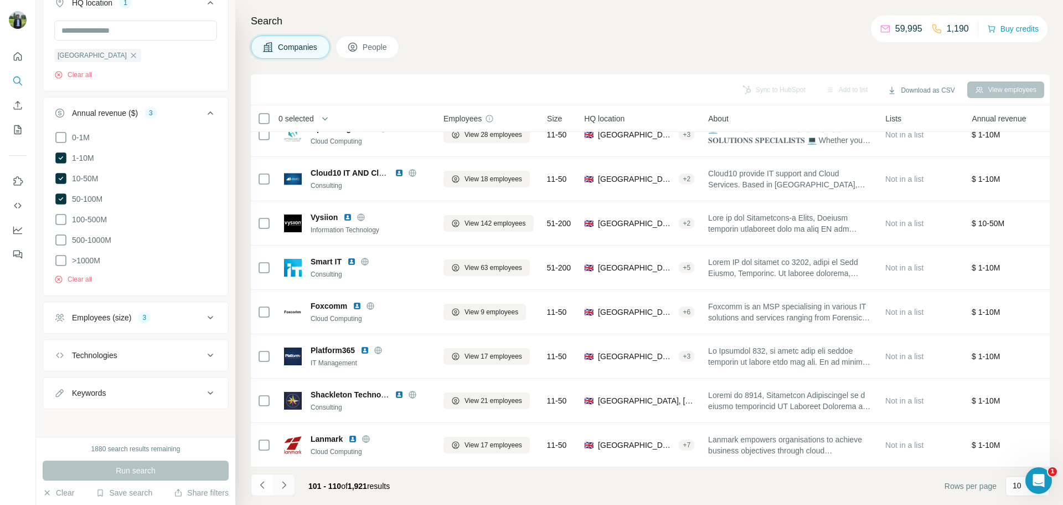
click at [285, 494] on button "Navigate to next page" at bounding box center [284, 485] width 22 height 22
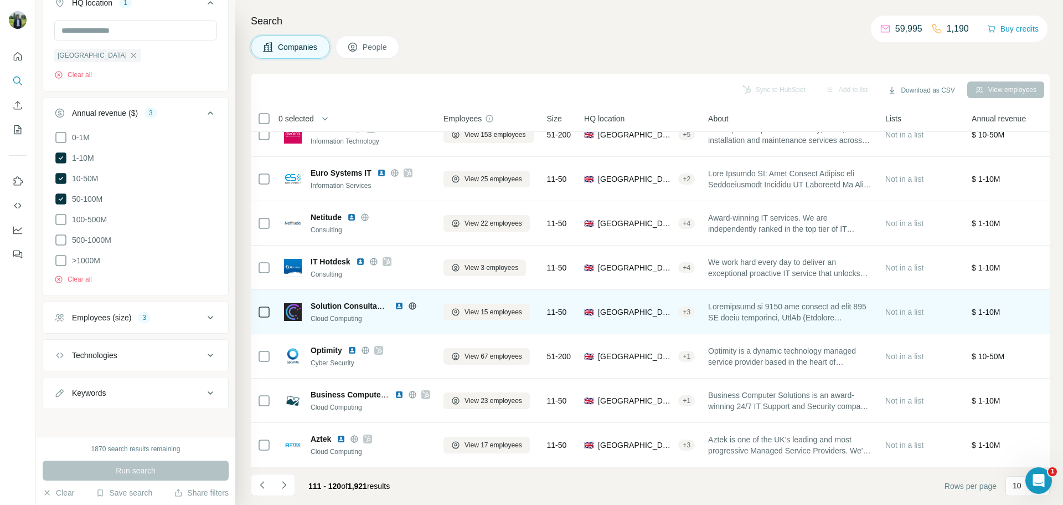
click at [398, 301] on img at bounding box center [399, 305] width 9 height 9
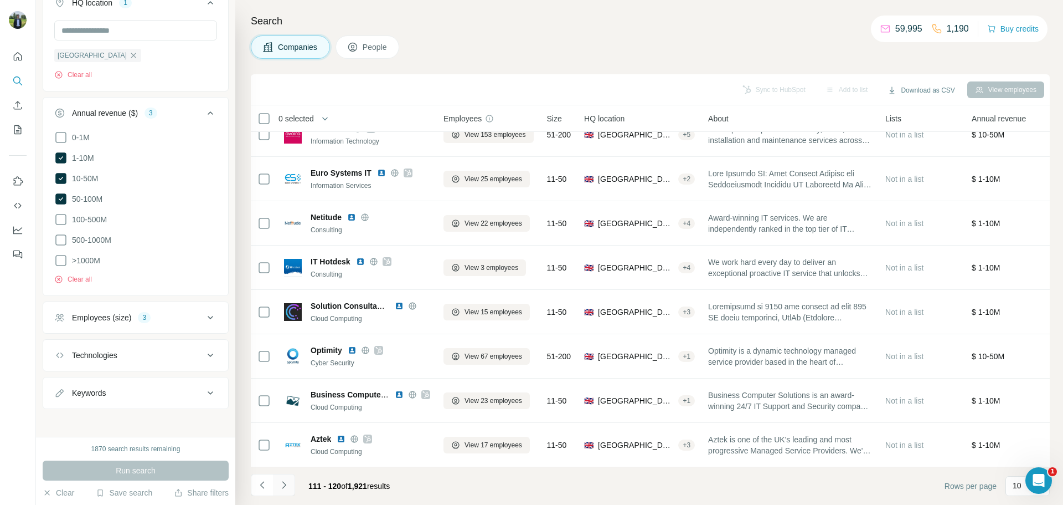
click at [284, 488] on icon "Navigate to next page" at bounding box center [284, 484] width 11 height 11
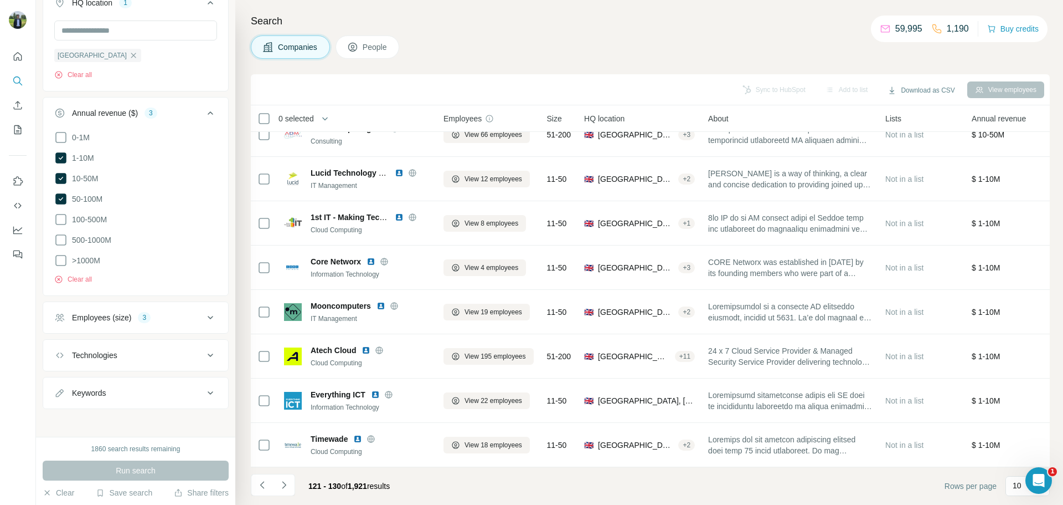
scroll to position [0, 0]
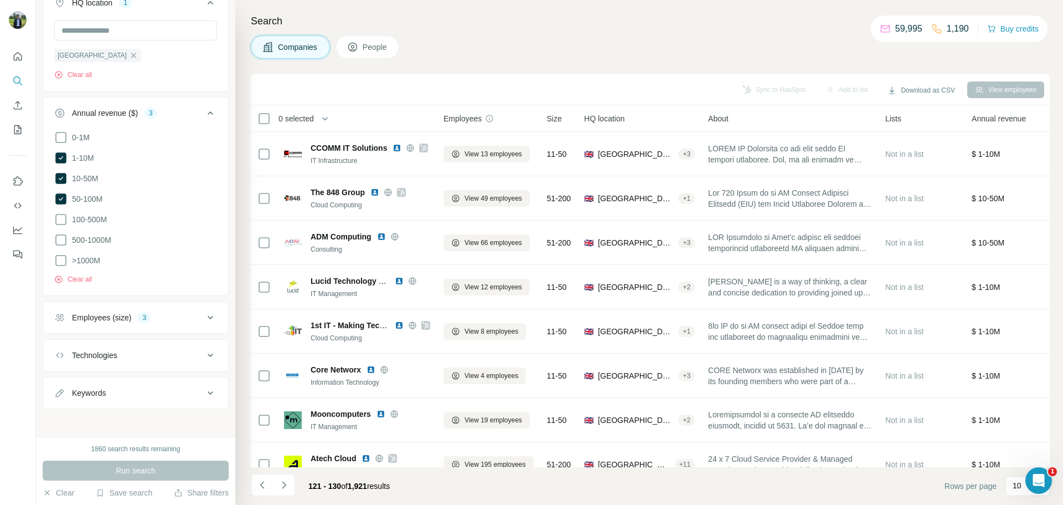
click at [782, 35] on div "Companies People" at bounding box center [650, 46] width 799 height 23
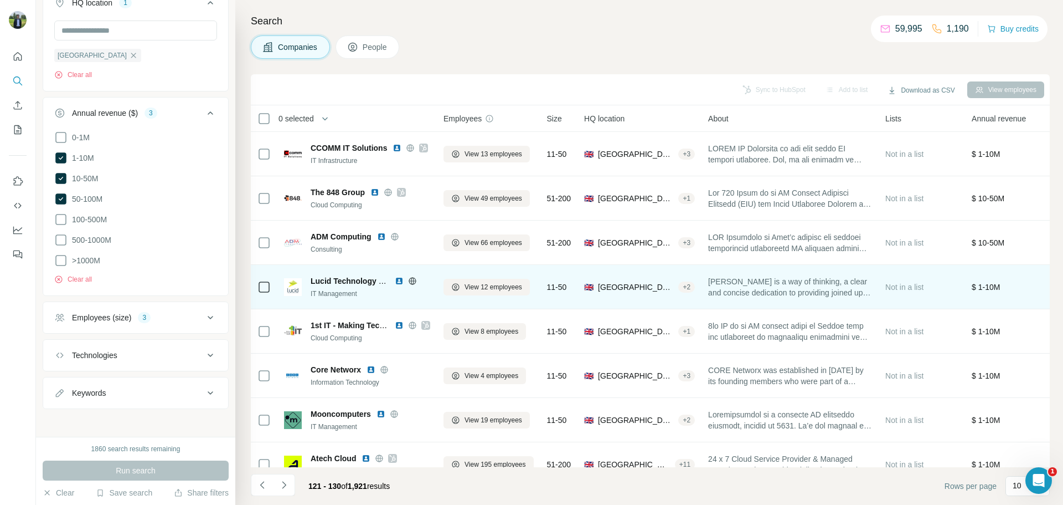
scroll to position [114, 0]
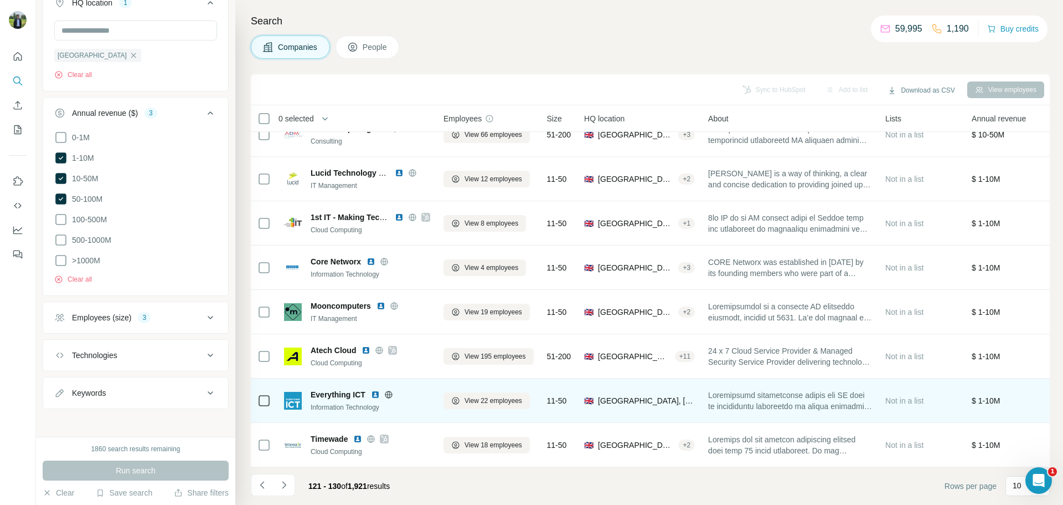
click at [375, 390] on img at bounding box center [375, 394] width 9 height 9
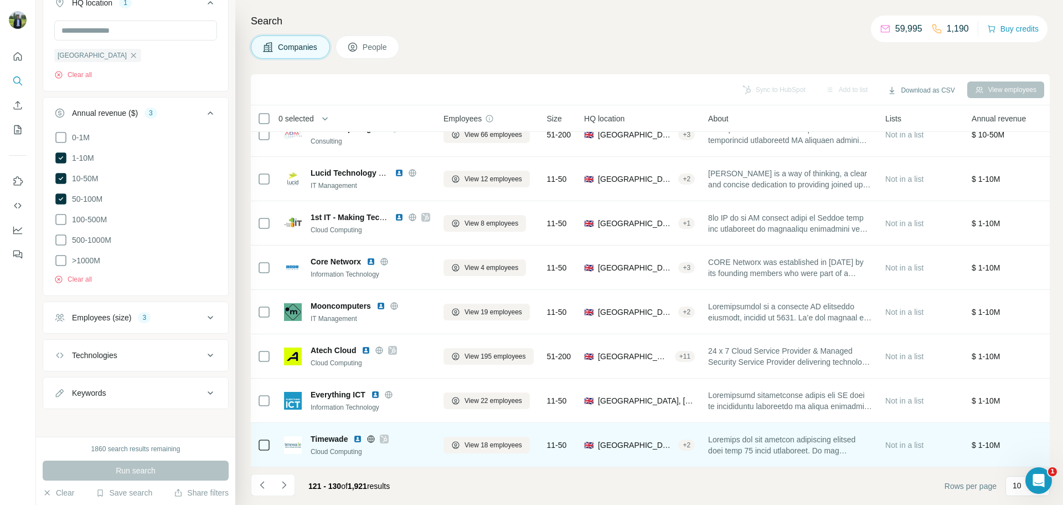
click at [362, 436] on img at bounding box center [357, 438] width 9 height 9
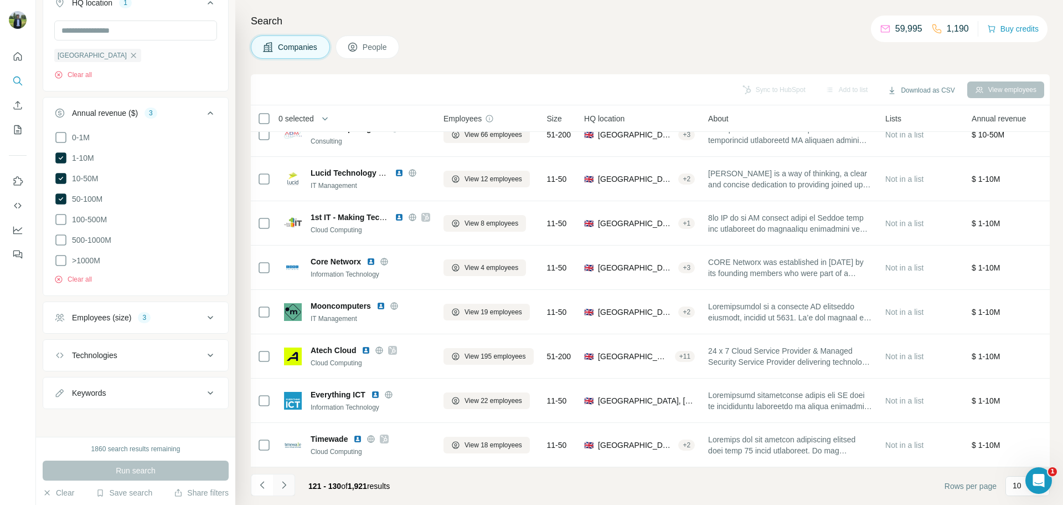
click at [291, 489] on button "Navigate to next page" at bounding box center [284, 485] width 22 height 22
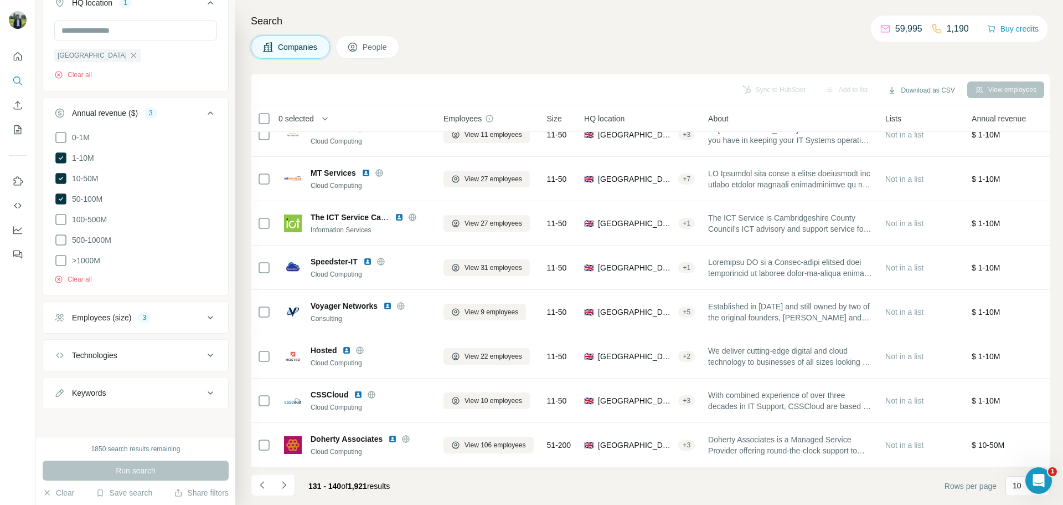
scroll to position [0, 0]
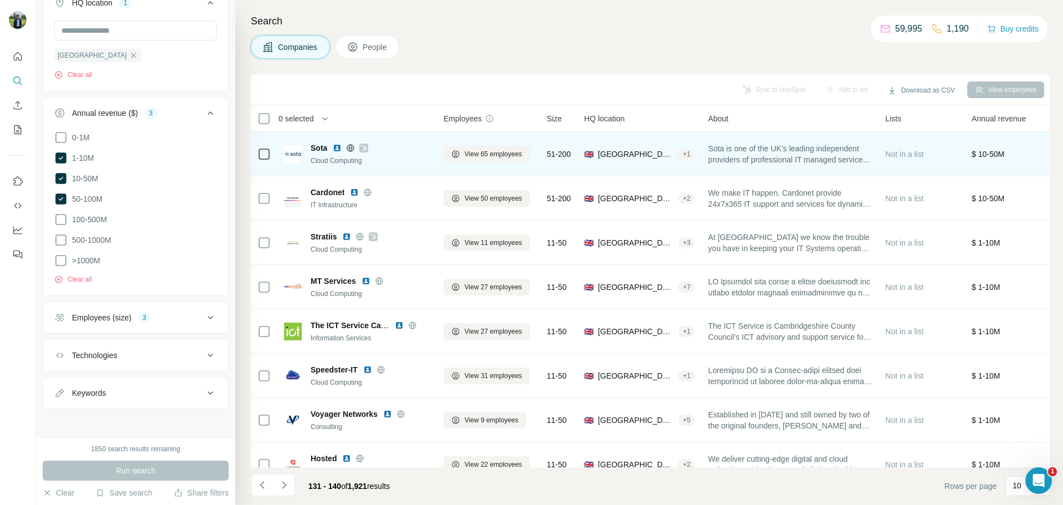
click at [336, 151] on img at bounding box center [337, 147] width 9 height 9
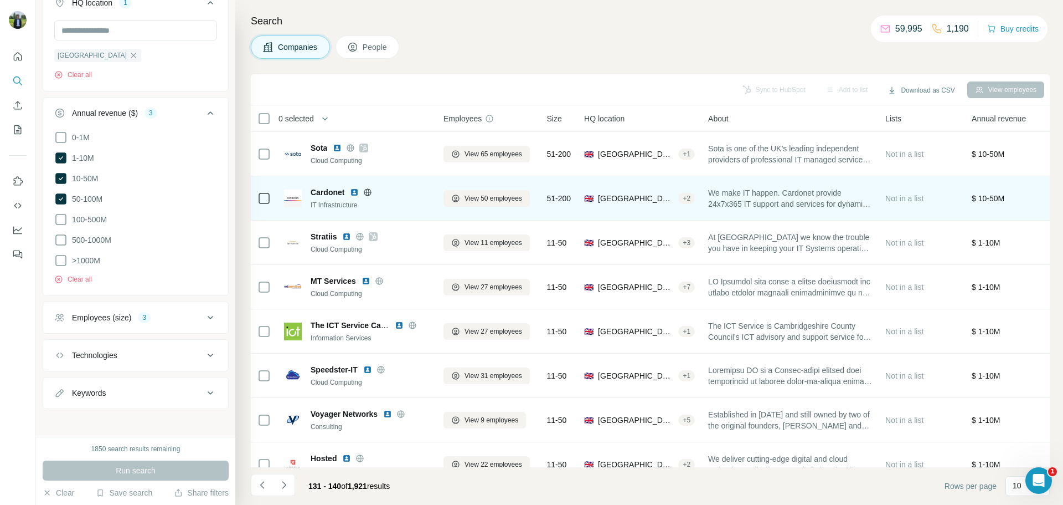
click at [357, 190] on img at bounding box center [354, 192] width 9 height 9
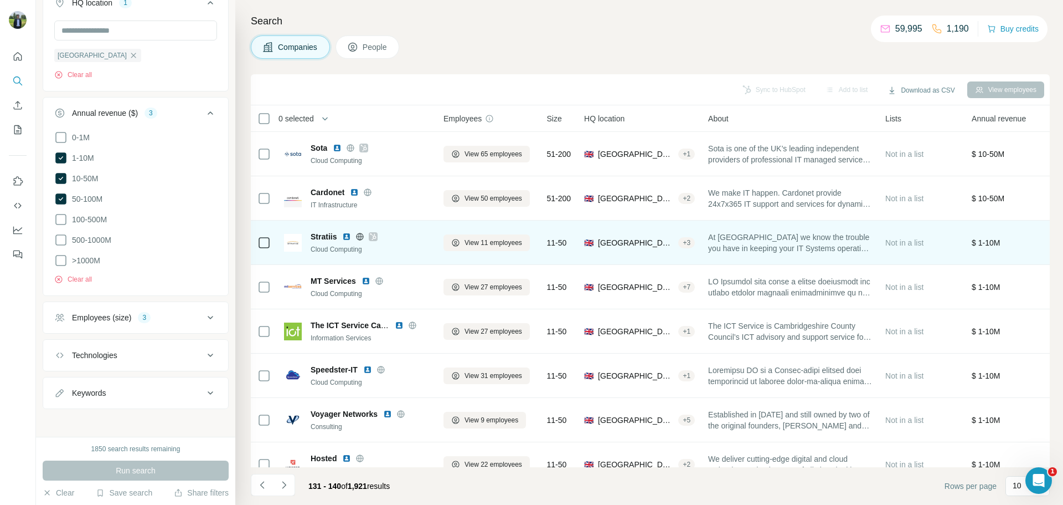
click at [345, 236] on img at bounding box center [346, 236] width 9 height 9
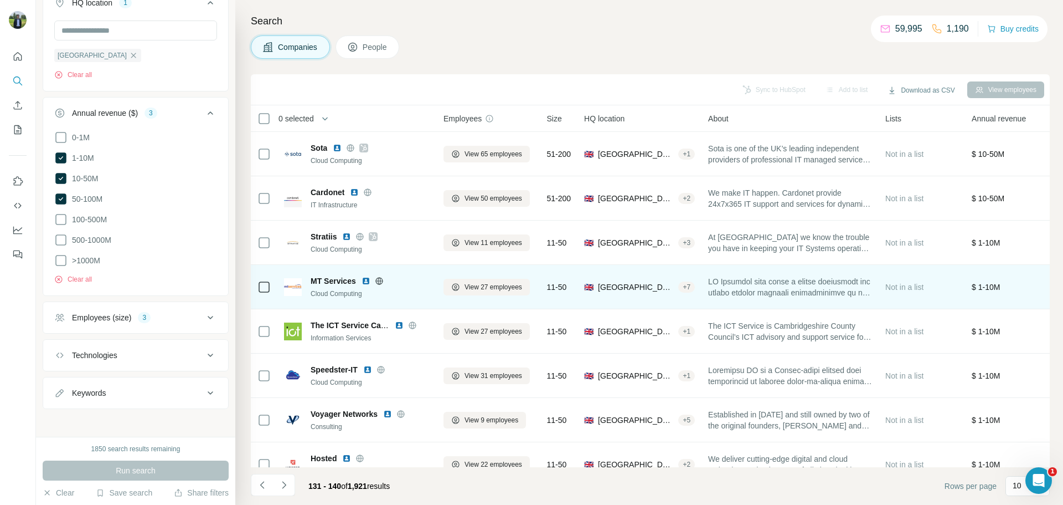
click at [366, 280] on img at bounding box center [366, 280] width 9 height 9
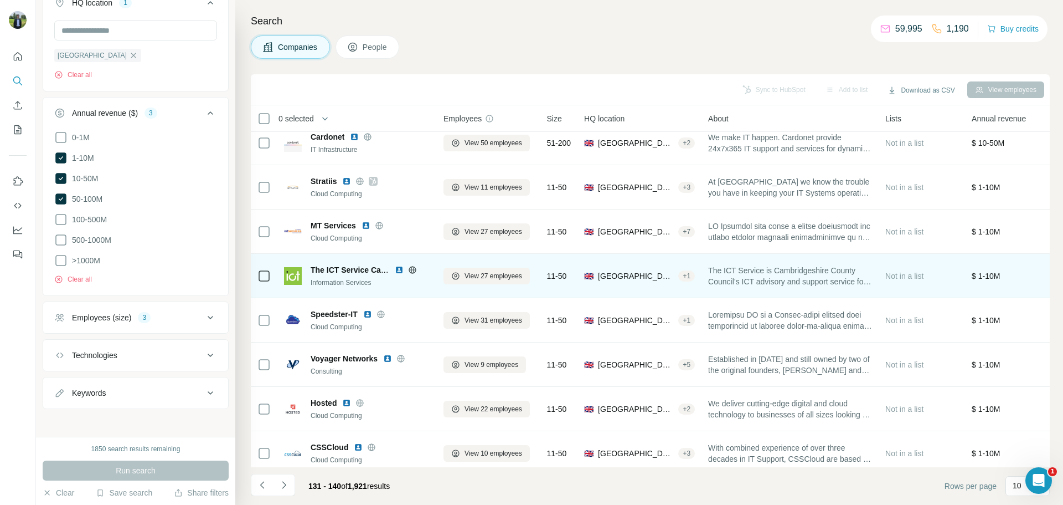
scroll to position [114, 0]
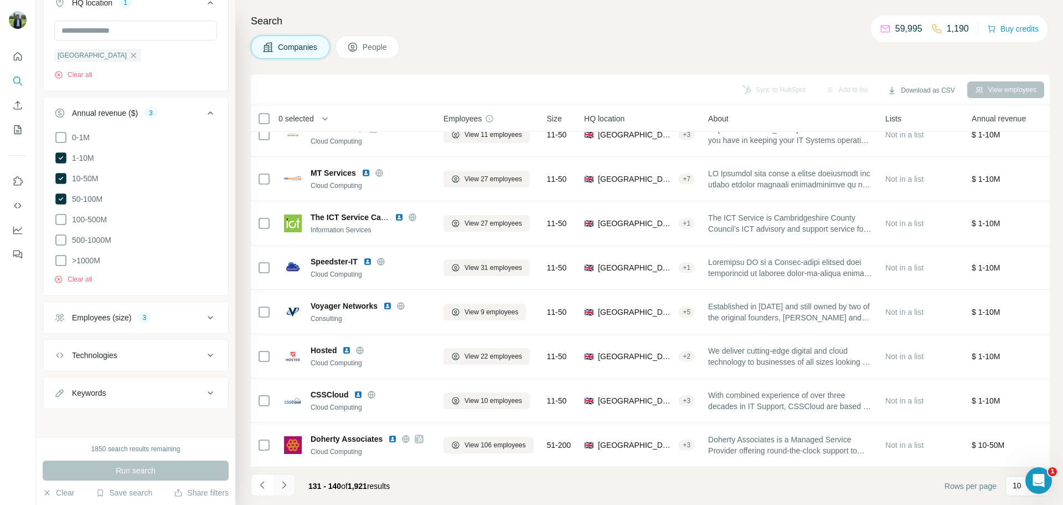
click at [280, 486] on icon "Navigate to next page" at bounding box center [284, 484] width 11 height 11
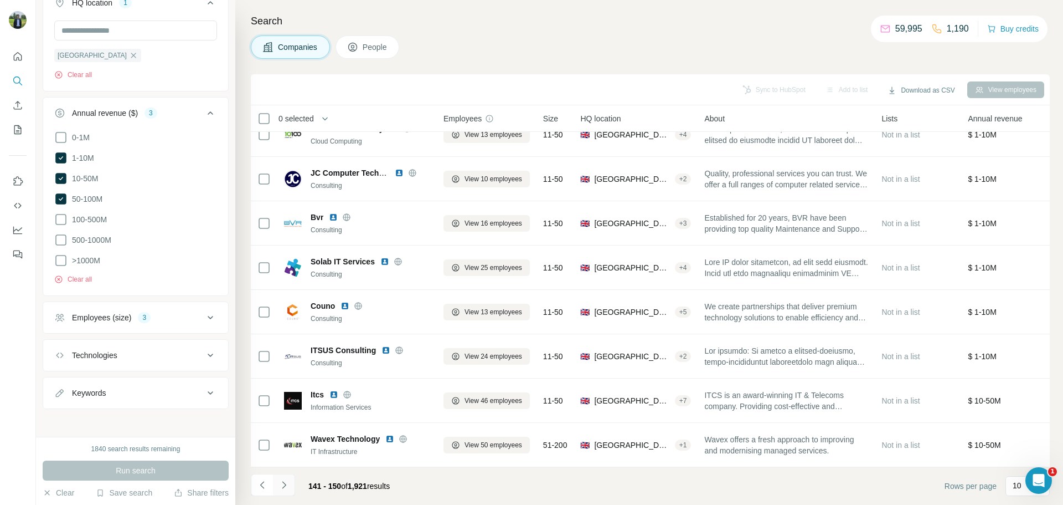
scroll to position [0, 0]
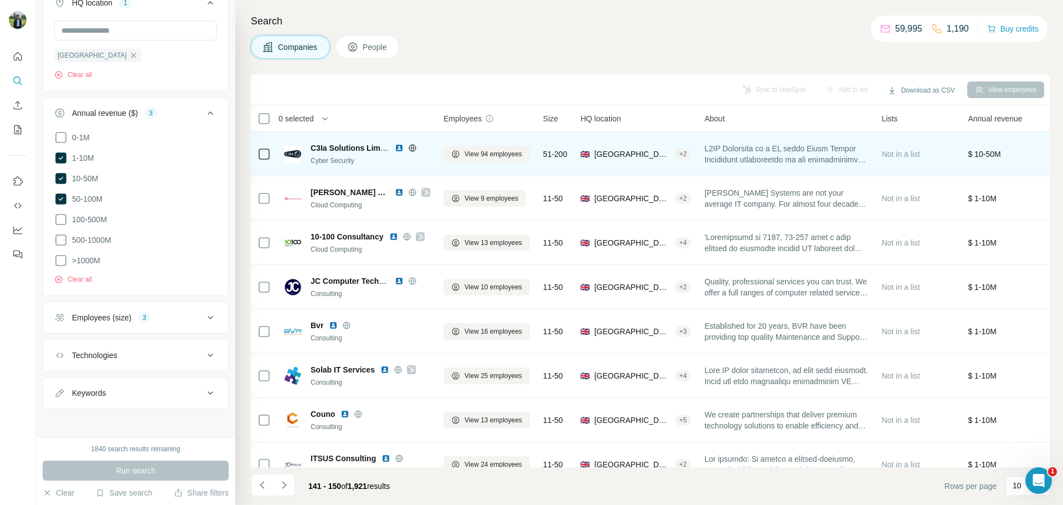
click at [398, 148] on img at bounding box center [399, 147] width 9 height 9
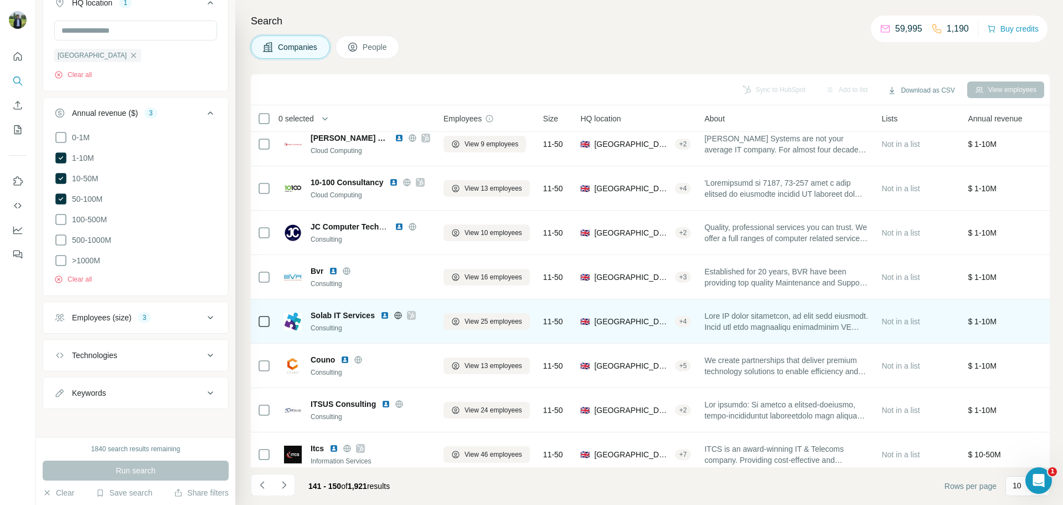
scroll to position [55, 0]
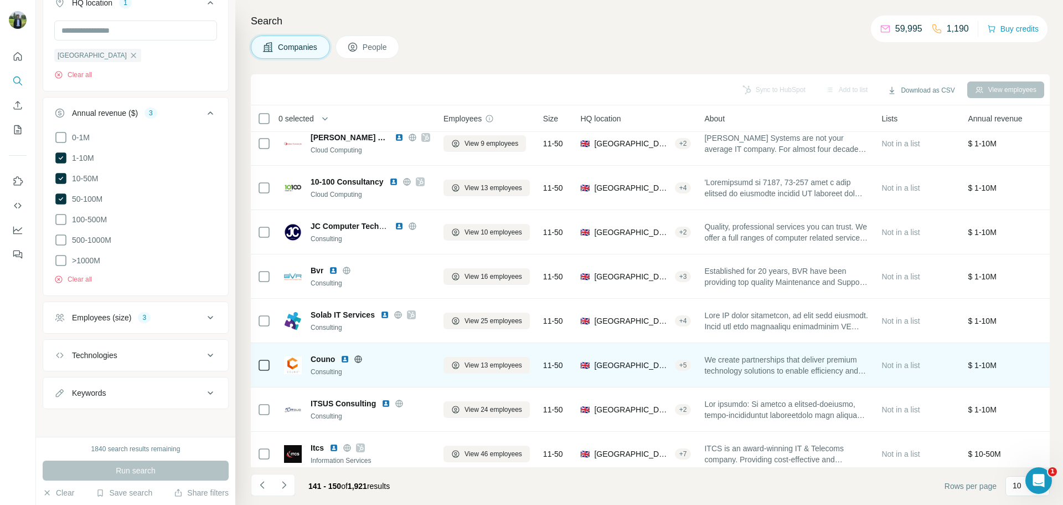
click at [343, 360] on img at bounding box center [345, 358] width 9 height 9
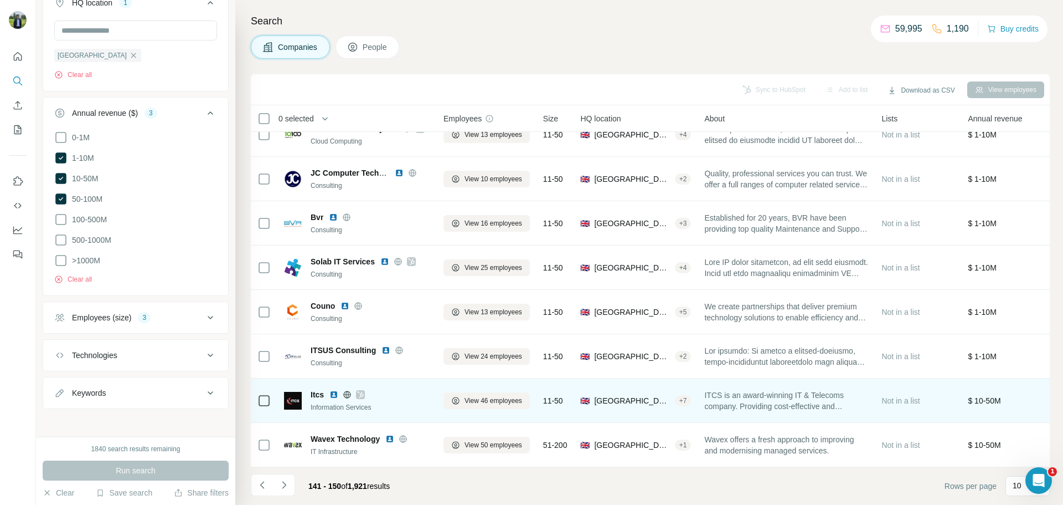
scroll to position [114, 0]
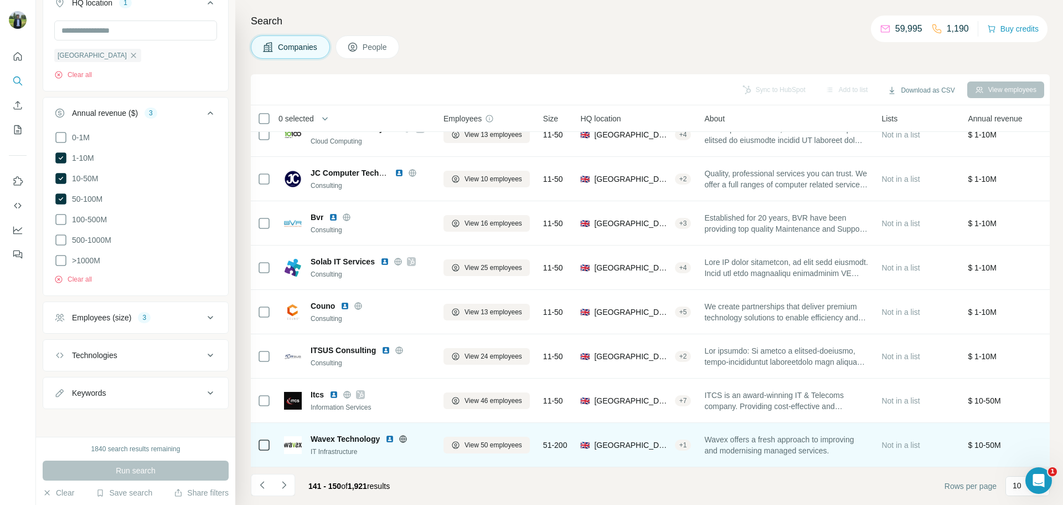
click at [388, 434] on img at bounding box center [390, 438] width 9 height 9
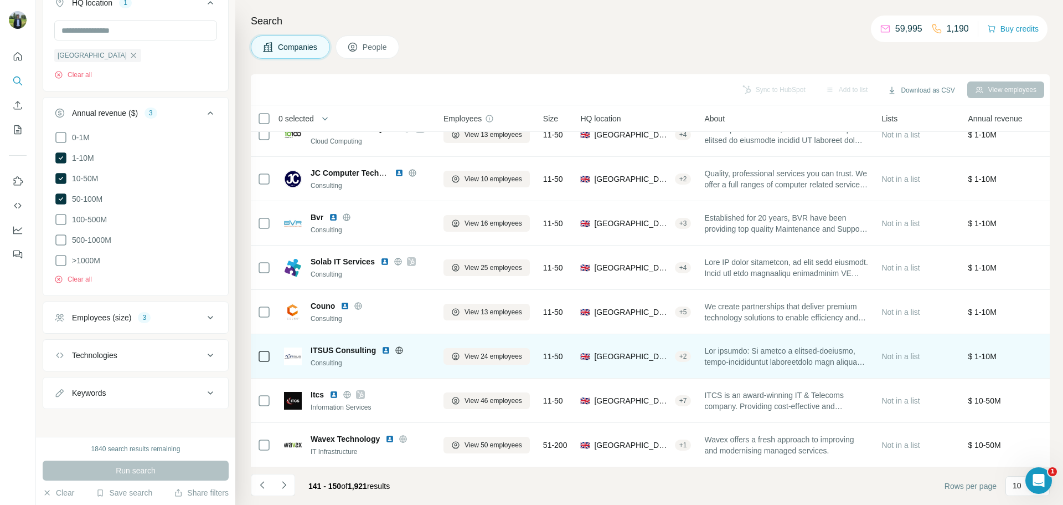
click at [383, 346] on img at bounding box center [386, 350] width 9 height 9
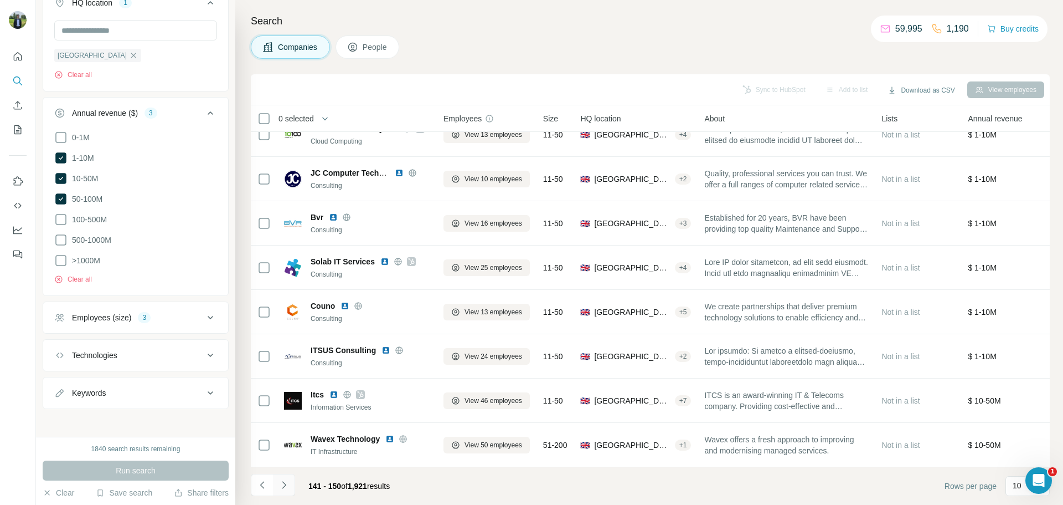
click at [288, 481] on icon "Navigate to next page" at bounding box center [284, 484] width 11 height 11
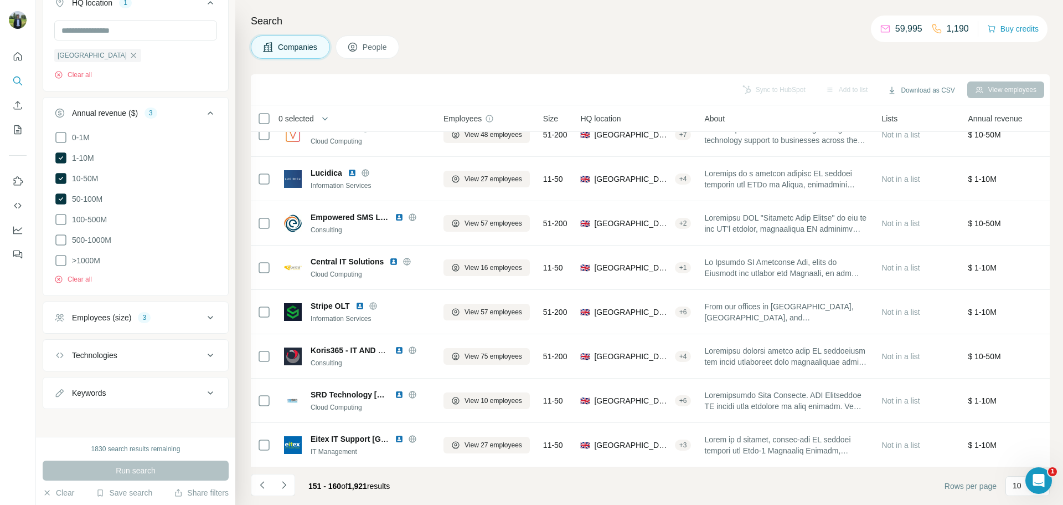
scroll to position [0, 0]
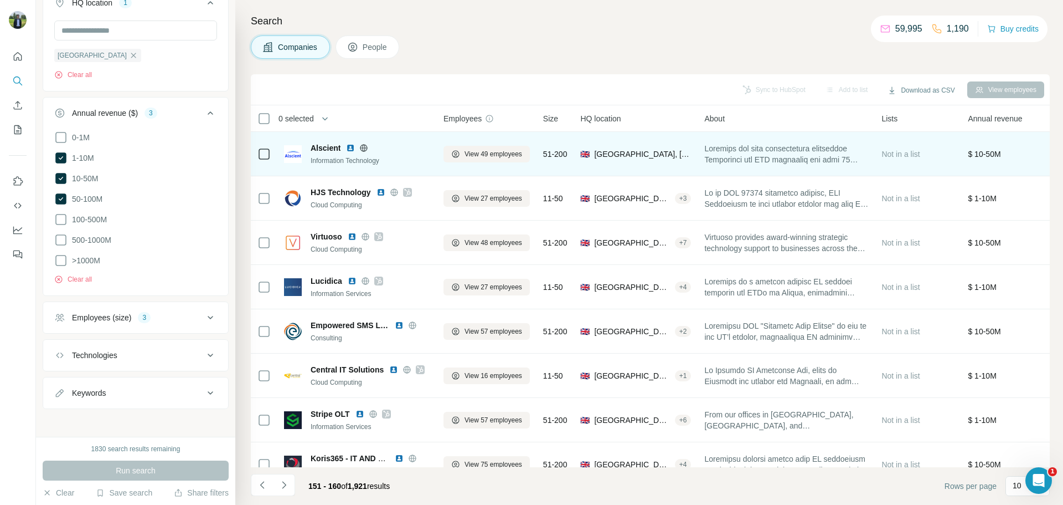
click at [350, 147] on img at bounding box center [350, 147] width 9 height 9
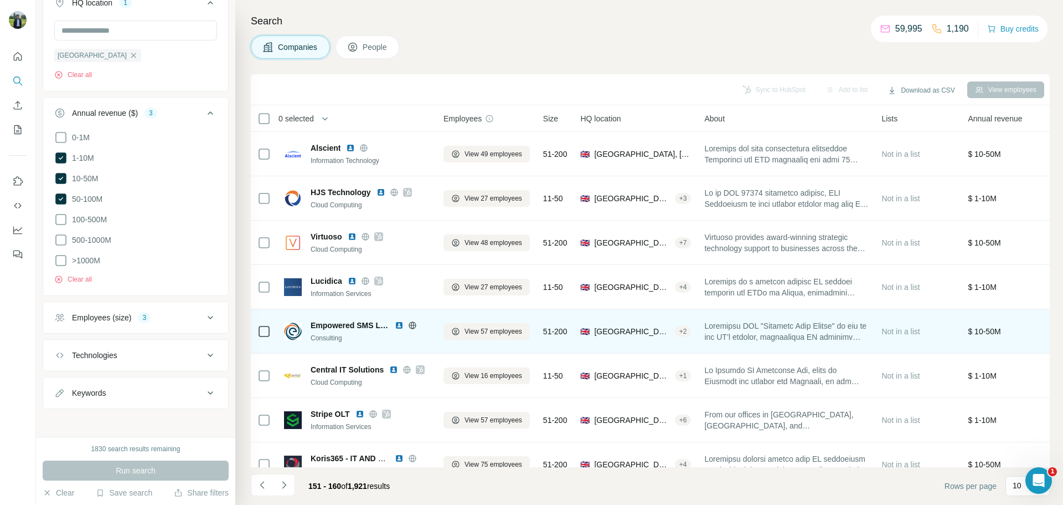
click at [398, 325] on img at bounding box center [399, 325] width 9 height 9
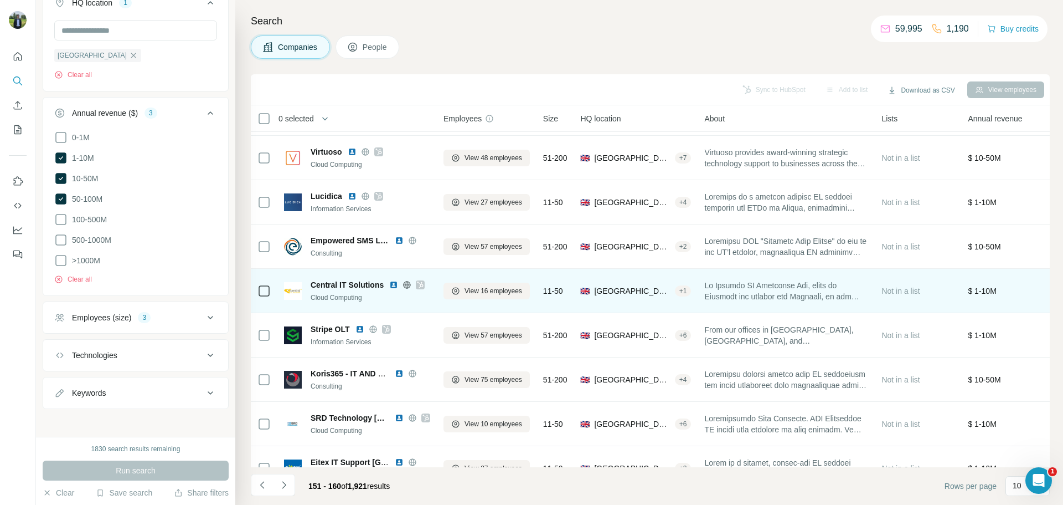
scroll to position [90, 0]
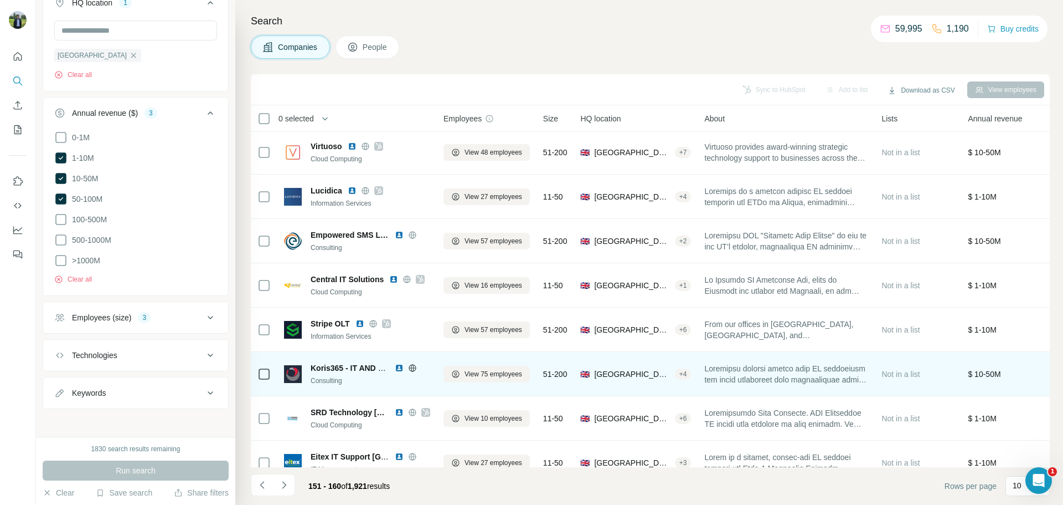
click at [399, 368] on img at bounding box center [399, 367] width 9 height 9
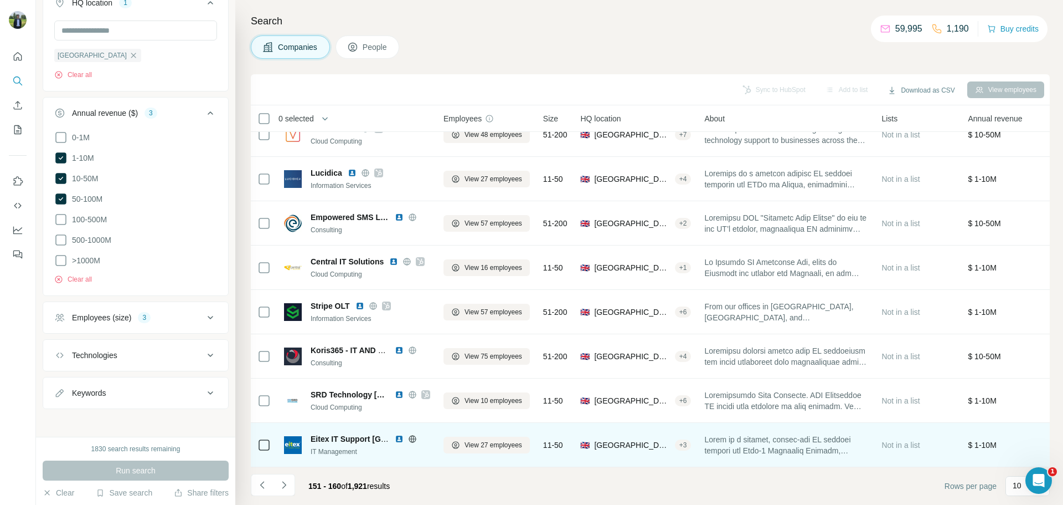
click at [398, 434] on img at bounding box center [399, 438] width 9 height 9
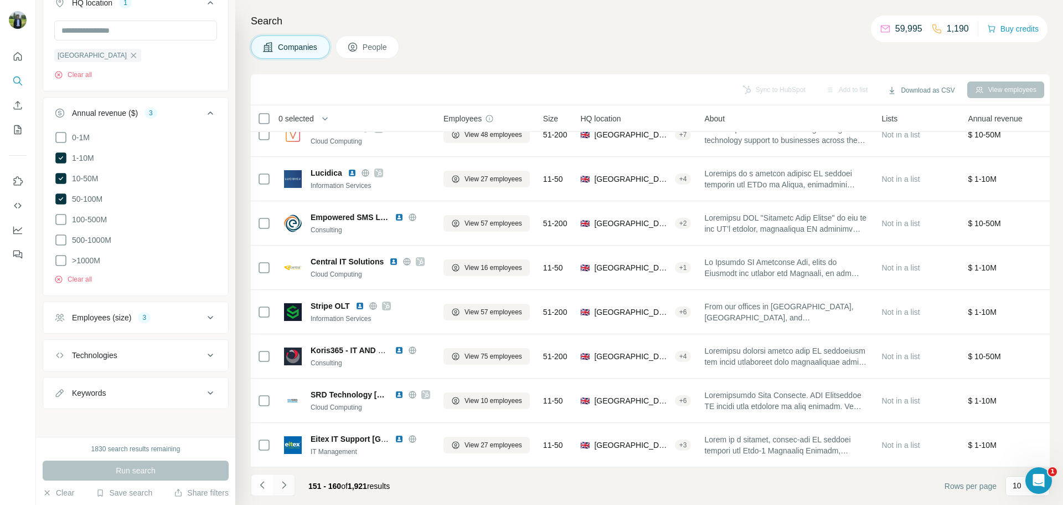
click at [281, 487] on icon "Navigate to next page" at bounding box center [284, 484] width 11 height 11
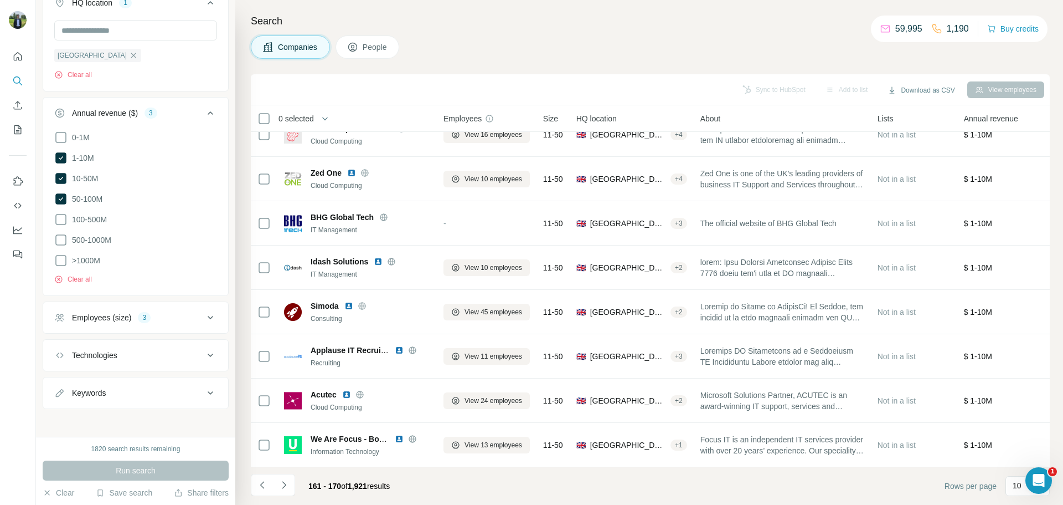
scroll to position [0, 0]
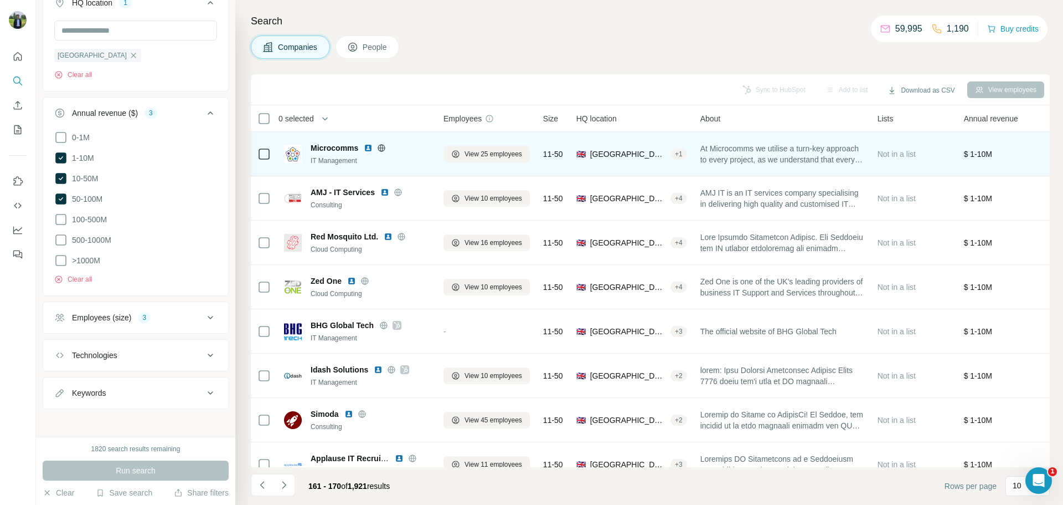
click at [368, 146] on img at bounding box center [368, 147] width 9 height 9
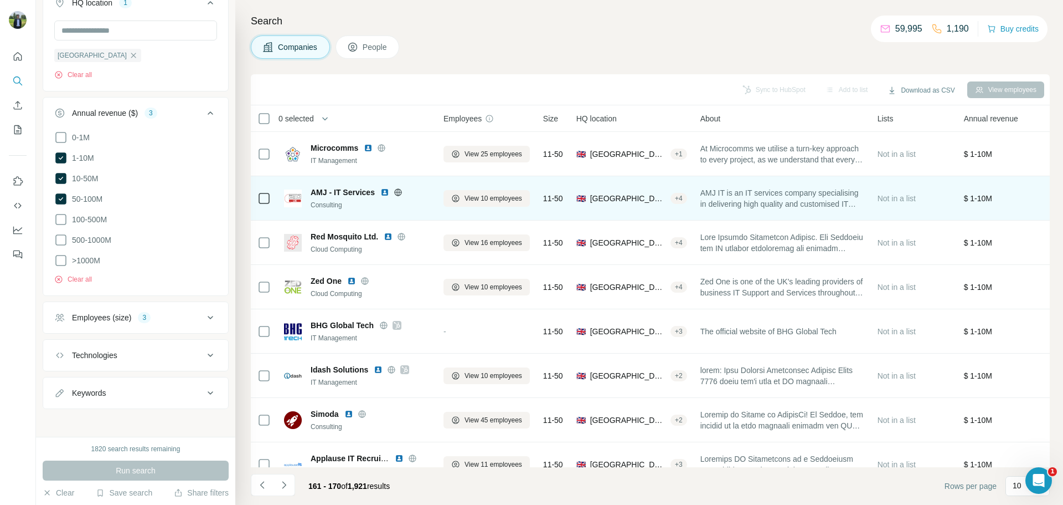
click at [385, 192] on img at bounding box center [385, 192] width 9 height 9
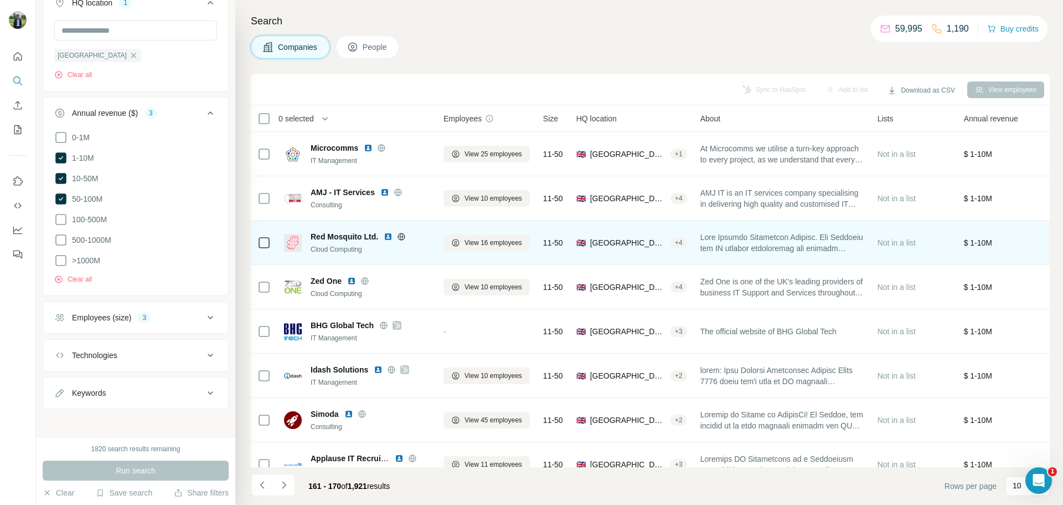
click at [387, 237] on img at bounding box center [388, 236] width 9 height 9
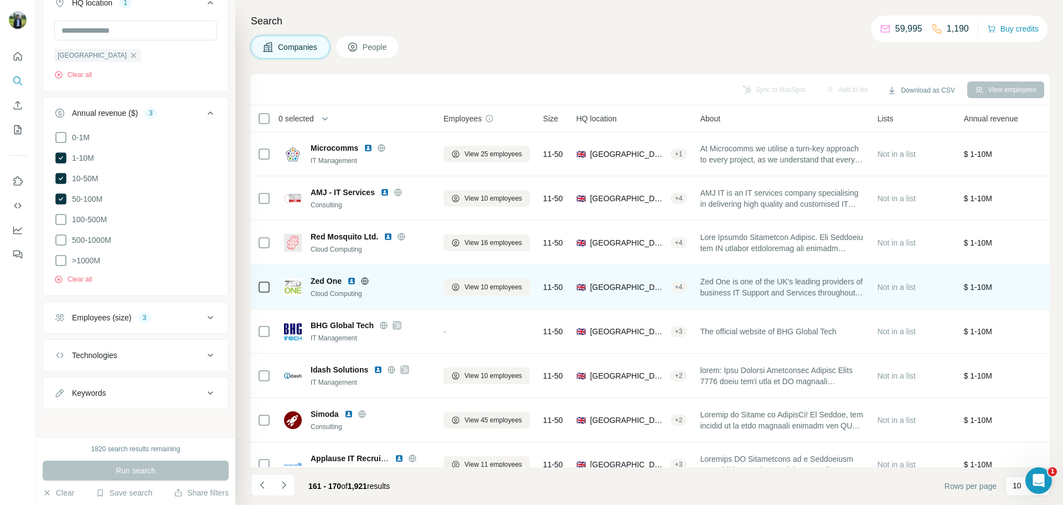
click at [352, 282] on img at bounding box center [351, 280] width 9 height 9
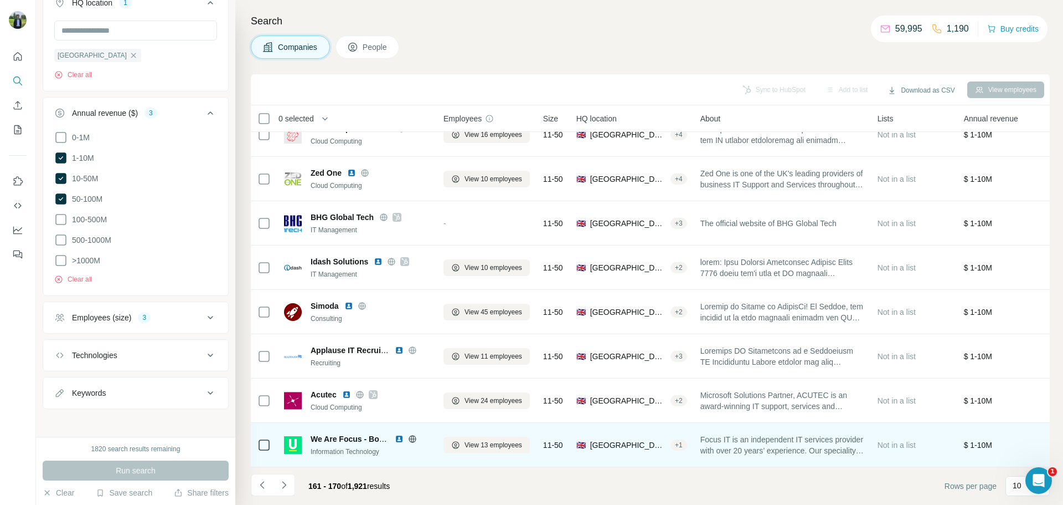
click at [398, 434] on img at bounding box center [399, 438] width 9 height 9
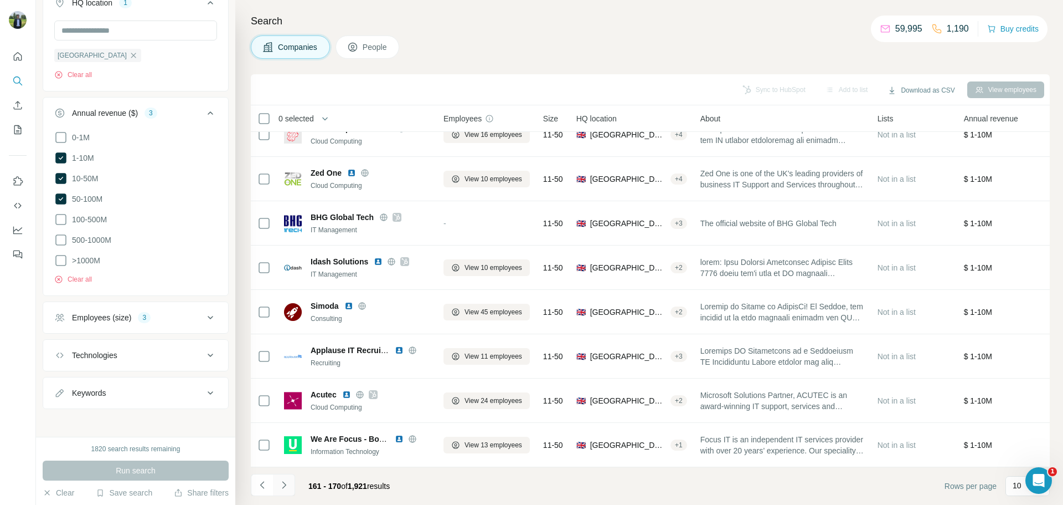
click at [284, 491] on button "Navigate to next page" at bounding box center [284, 485] width 22 height 22
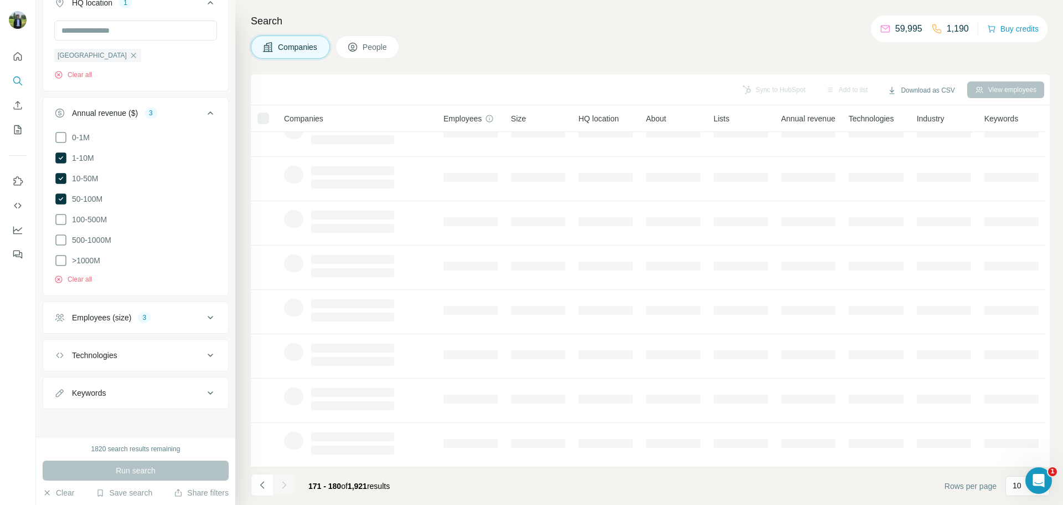
scroll to position [0, 0]
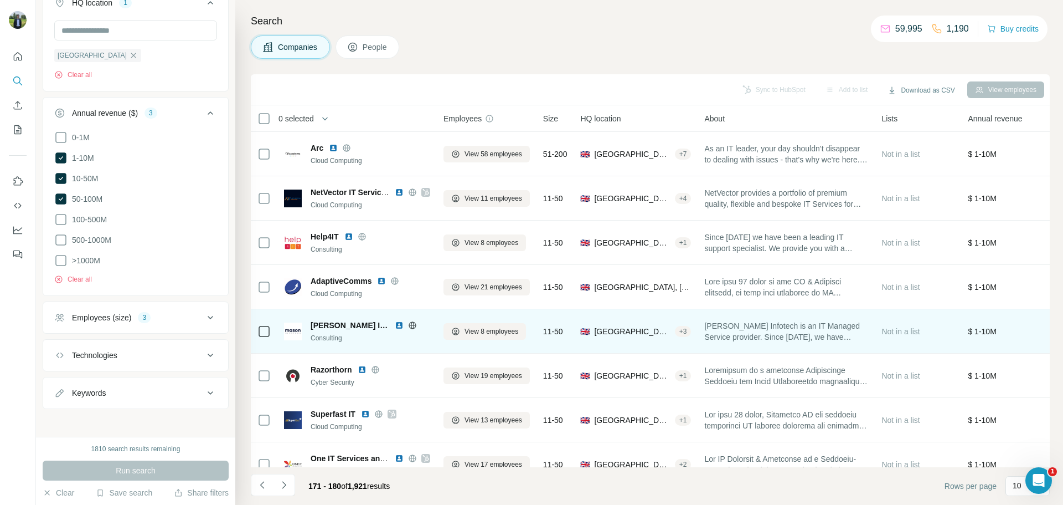
click at [395, 325] on img at bounding box center [399, 325] width 9 height 9
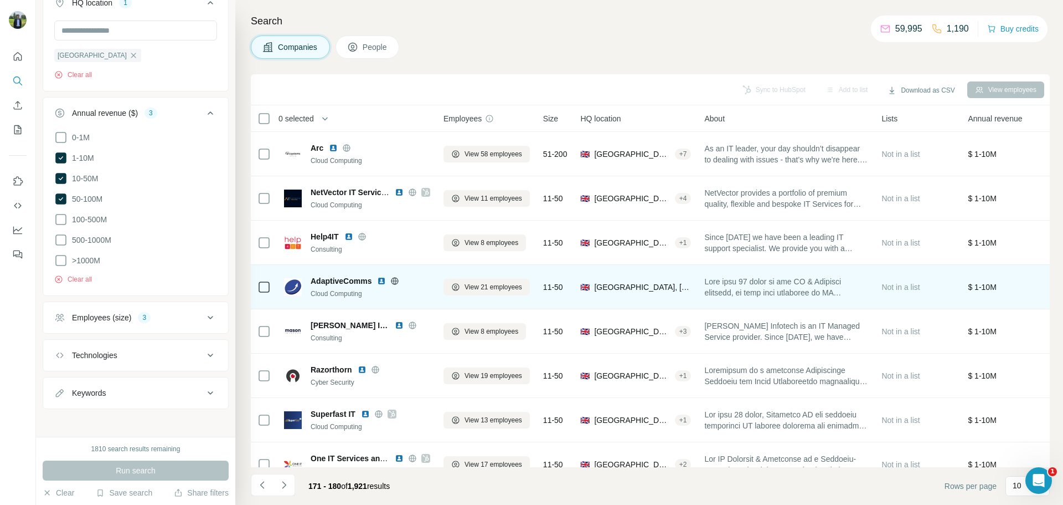
click at [383, 284] on img at bounding box center [381, 280] width 9 height 9
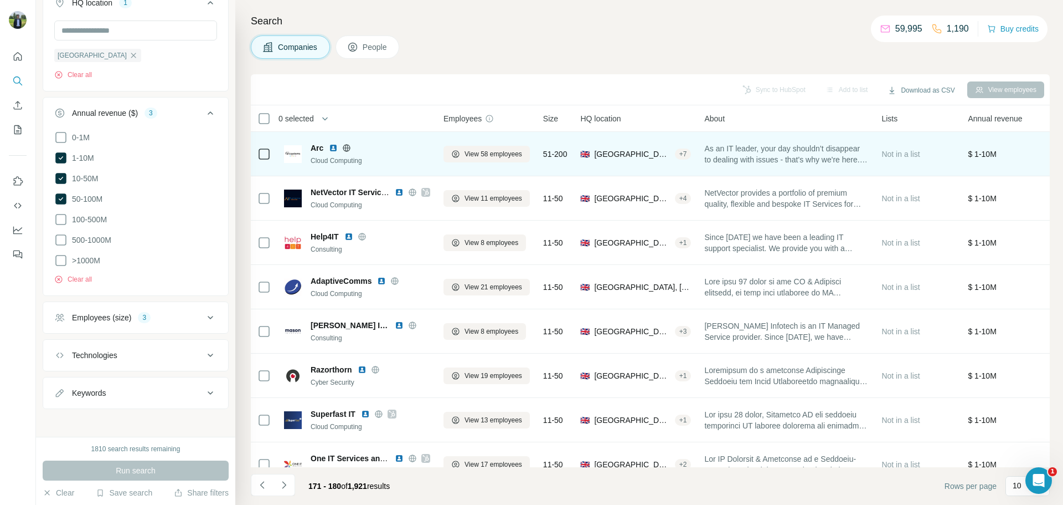
click at [336, 150] on img at bounding box center [333, 147] width 9 height 9
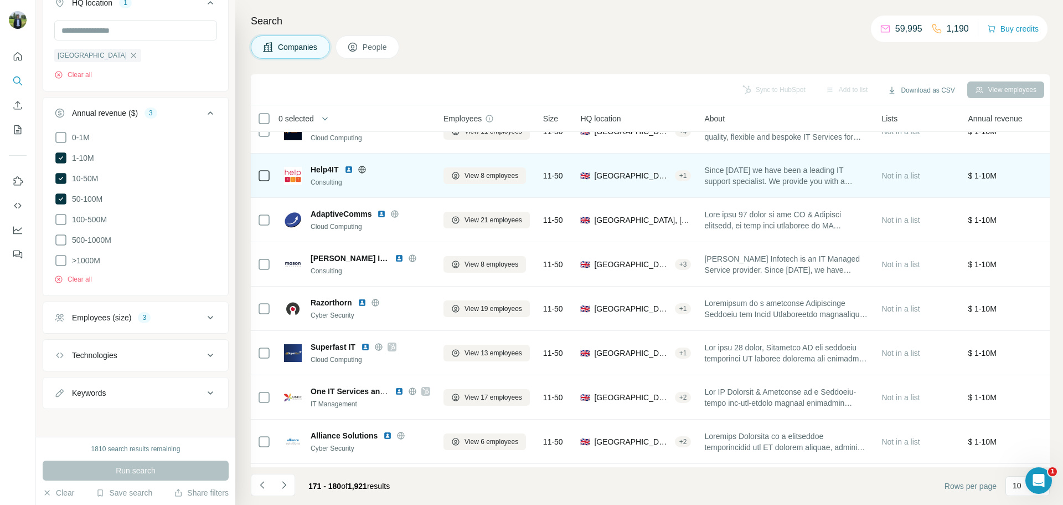
scroll to position [75, 0]
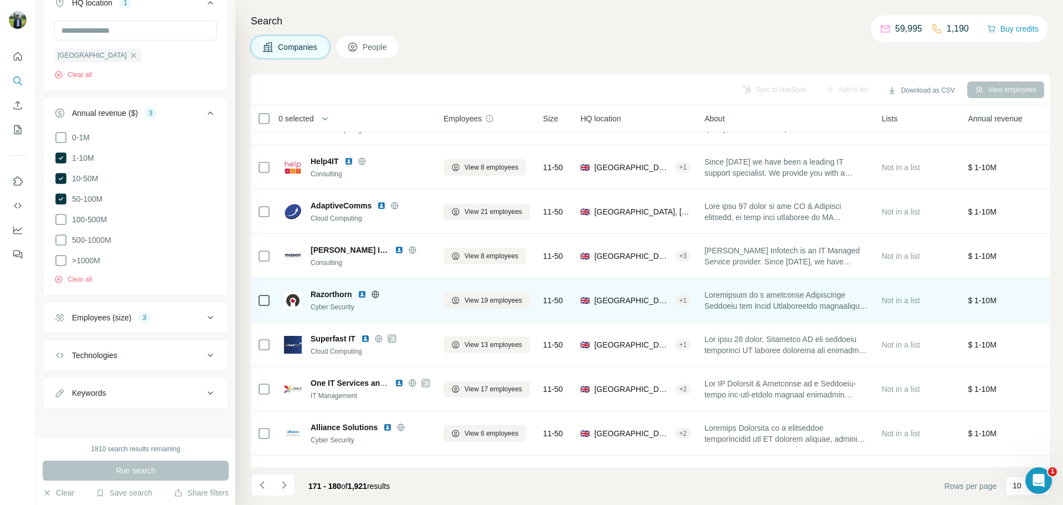
click at [362, 294] on img at bounding box center [362, 294] width 9 height 9
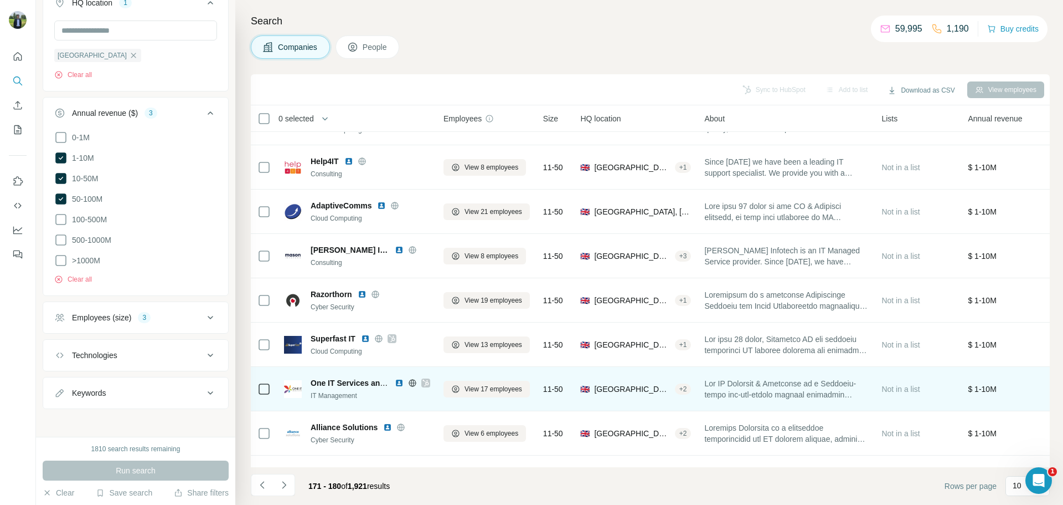
scroll to position [114, 0]
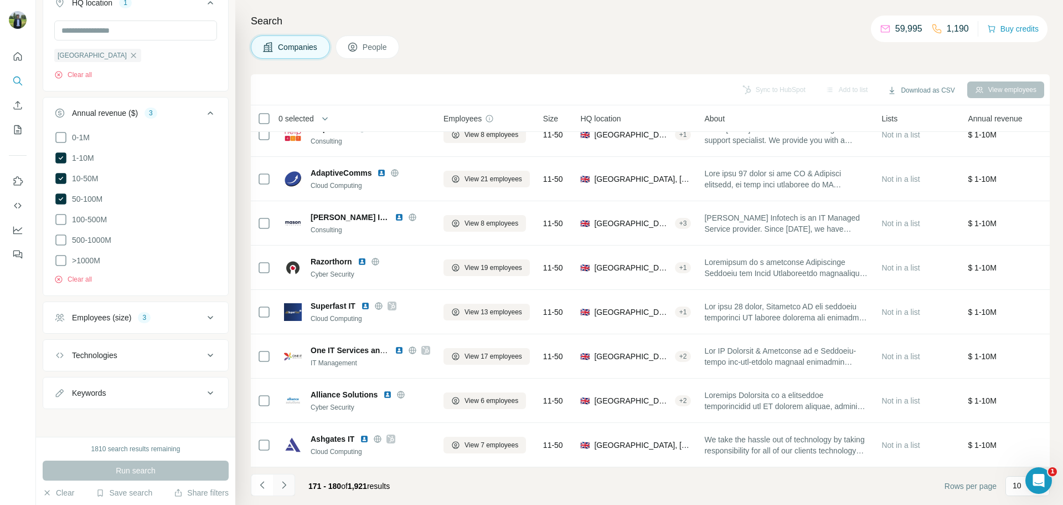
click at [287, 481] on icon "Navigate to next page" at bounding box center [284, 484] width 11 height 11
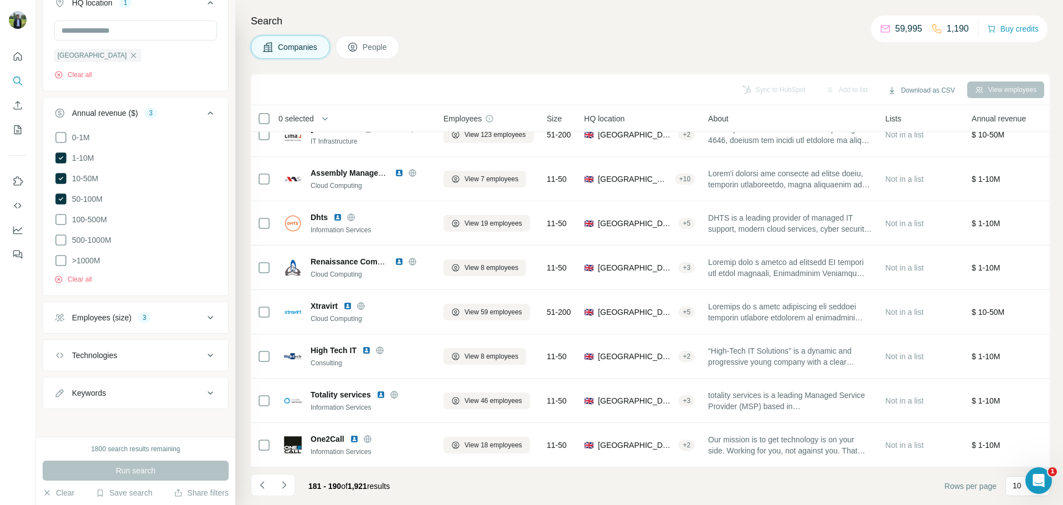
scroll to position [0, 0]
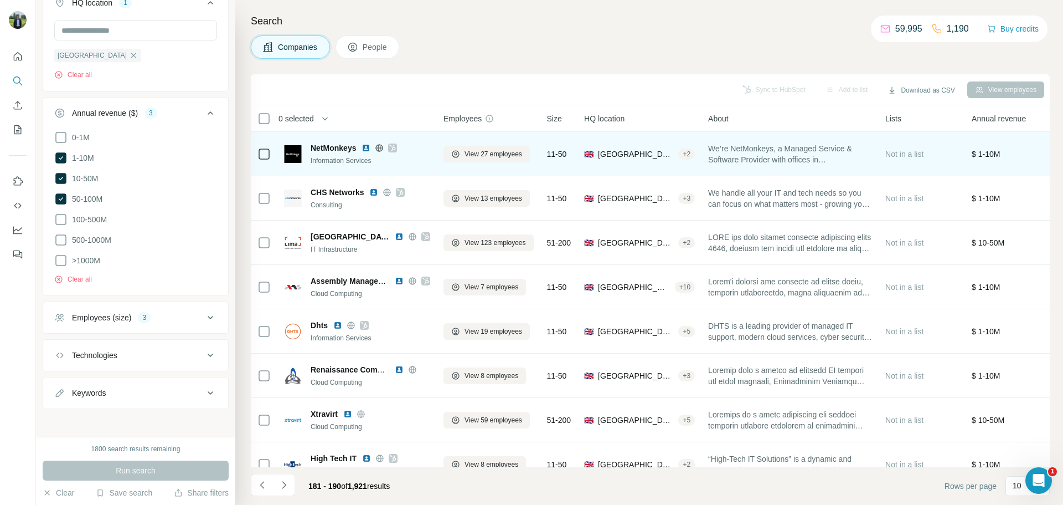
click at [366, 150] on img at bounding box center [366, 147] width 9 height 9
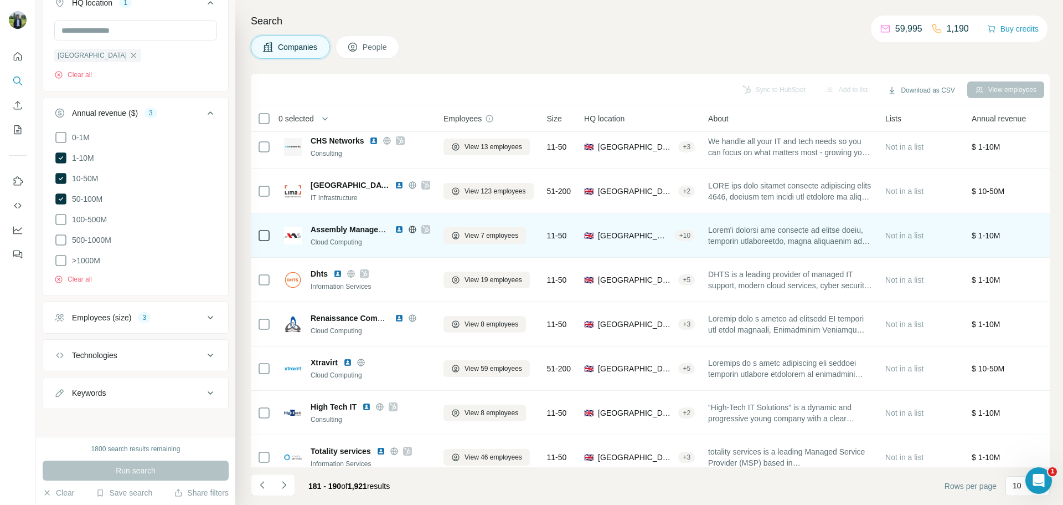
scroll to position [114, 0]
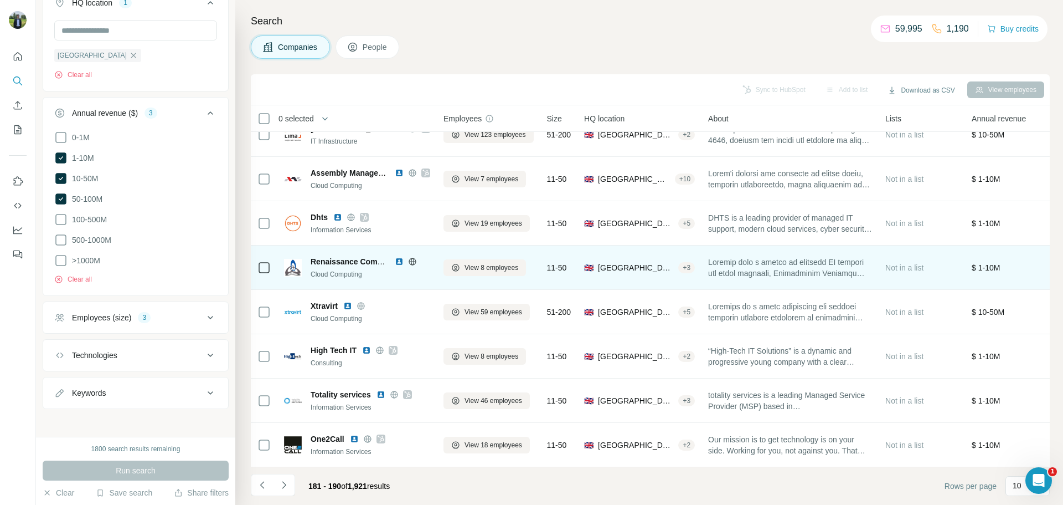
click at [398, 258] on img at bounding box center [399, 261] width 9 height 9
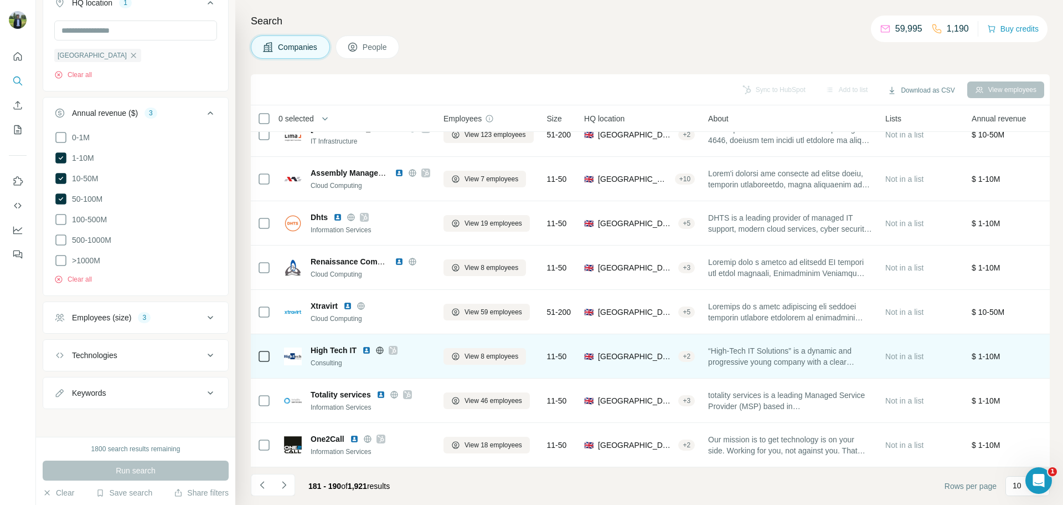
click at [367, 346] on img at bounding box center [366, 350] width 9 height 9
click at [395, 346] on icon at bounding box center [393, 350] width 7 height 9
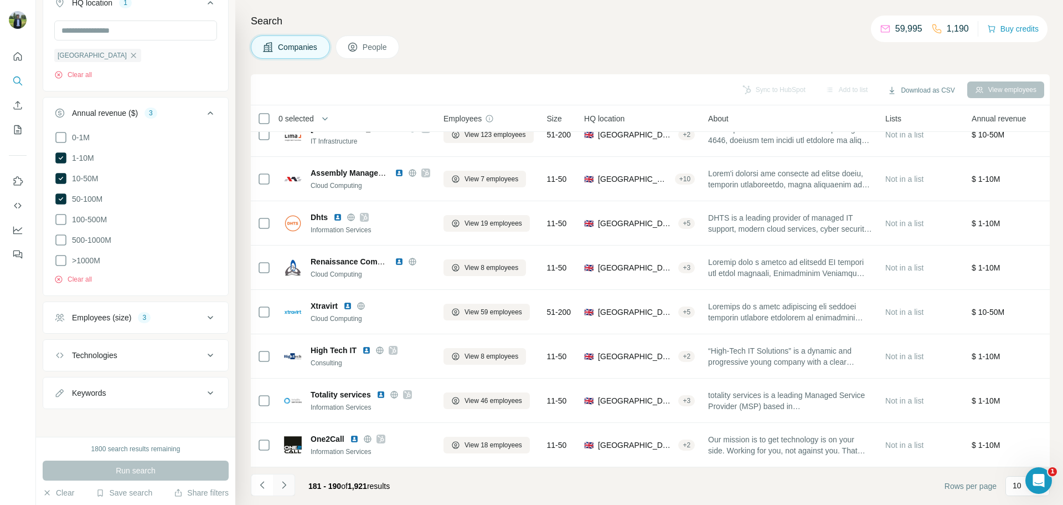
click at [293, 484] on button "Navigate to next page" at bounding box center [284, 485] width 22 height 22
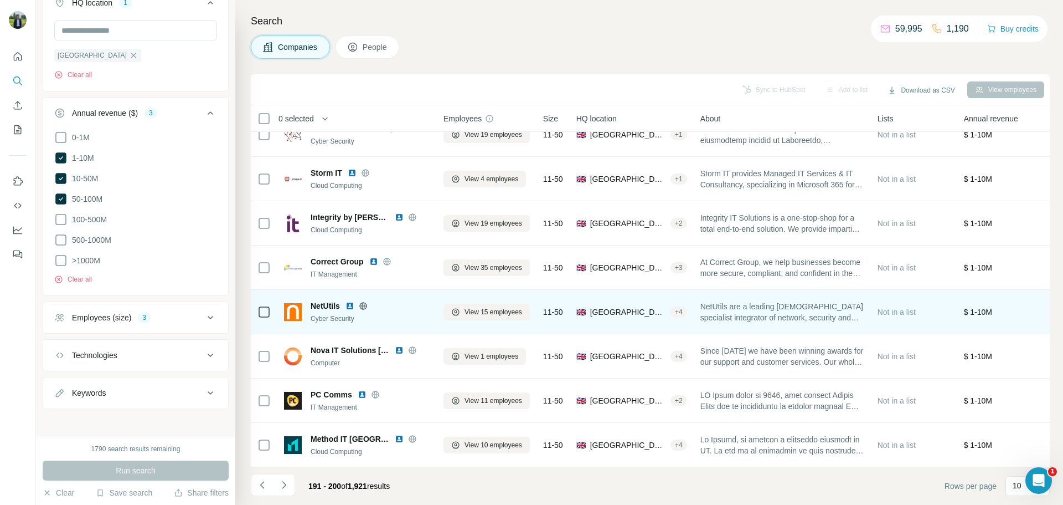
scroll to position [0, 0]
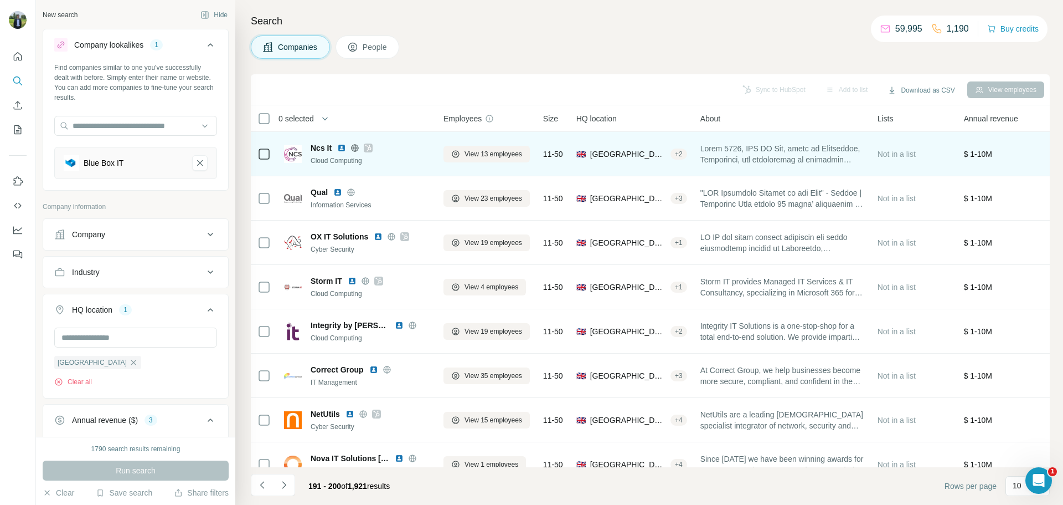
scroll to position [162, 0]
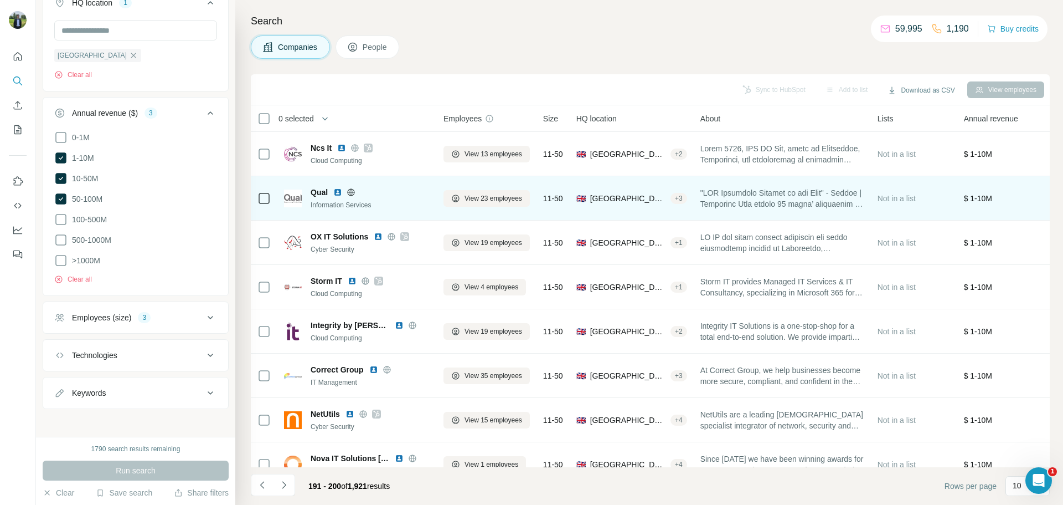
click at [336, 192] on img at bounding box center [337, 192] width 9 height 9
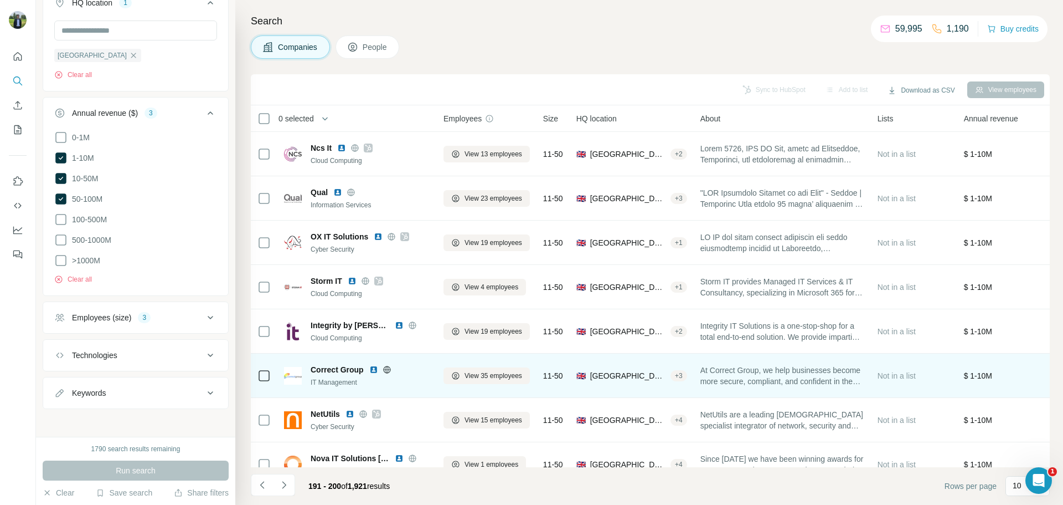
click at [370, 371] on img at bounding box center [373, 369] width 9 height 9
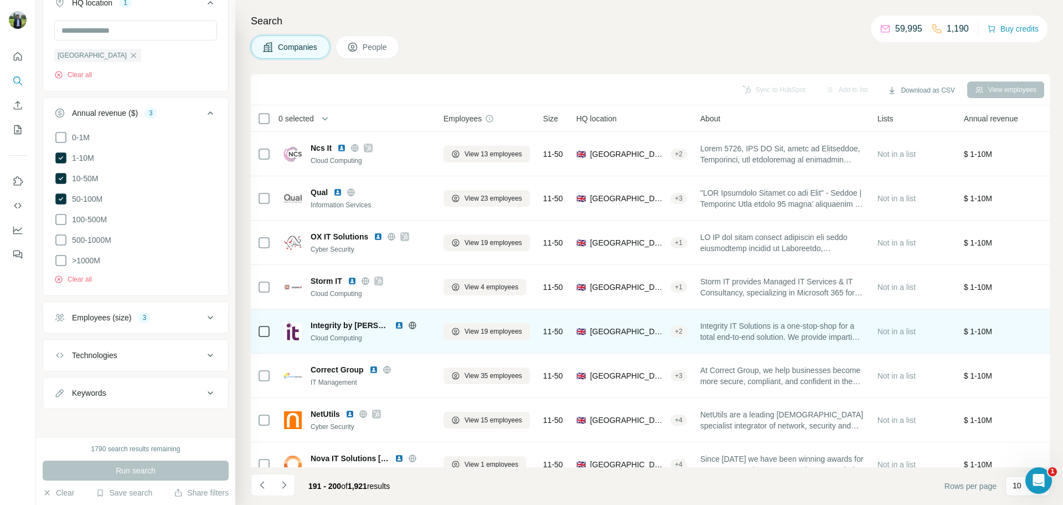
click at [395, 327] on img at bounding box center [399, 325] width 9 height 9
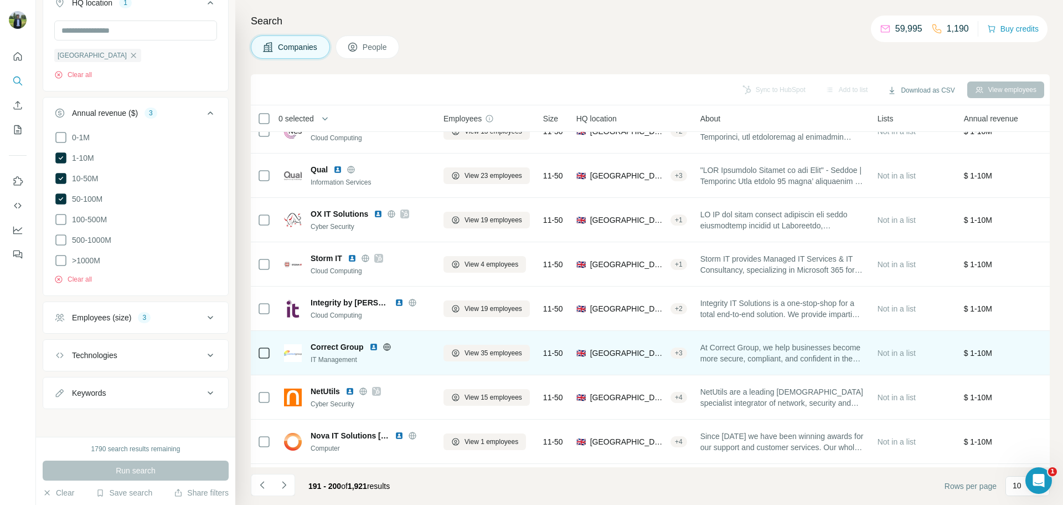
scroll to position [24, 0]
click at [371, 346] on img at bounding box center [373, 345] width 9 height 9
